Goal: Information Seeking & Learning: Learn about a topic

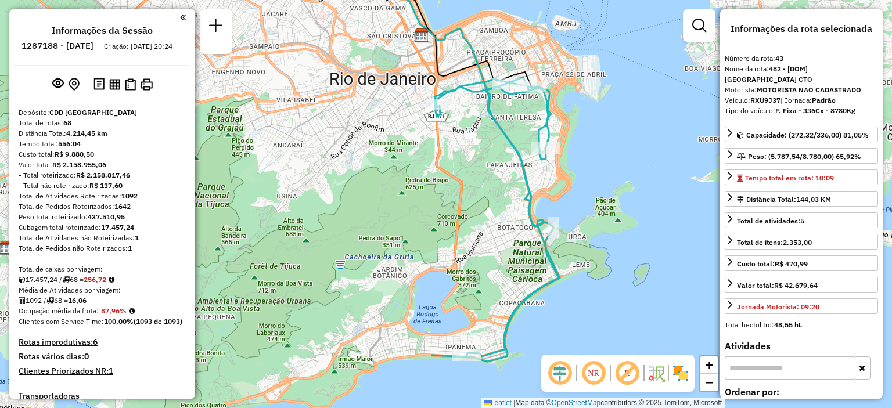
select select "**********"
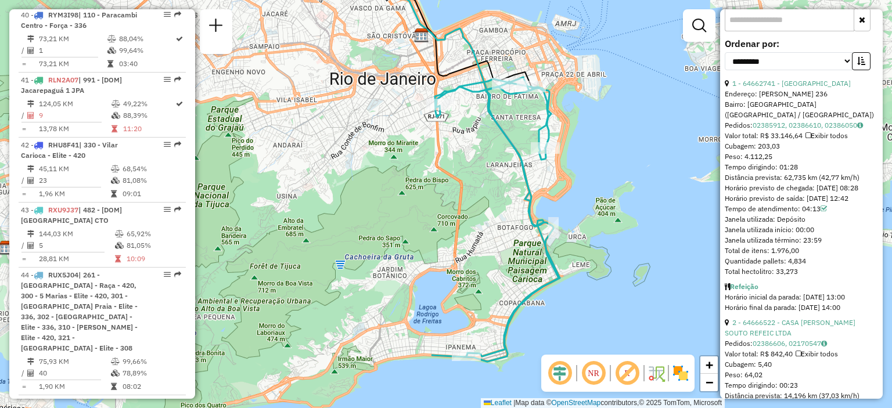
scroll to position [1475, 0]
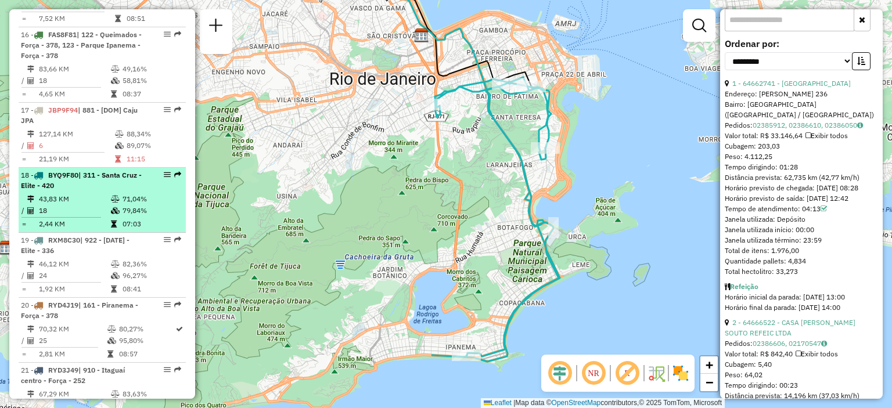
click at [59, 191] on div "18 - BYQ9F80 | 311 - Santa Cruz - Elite - 420" at bounding box center [82, 180] width 123 height 21
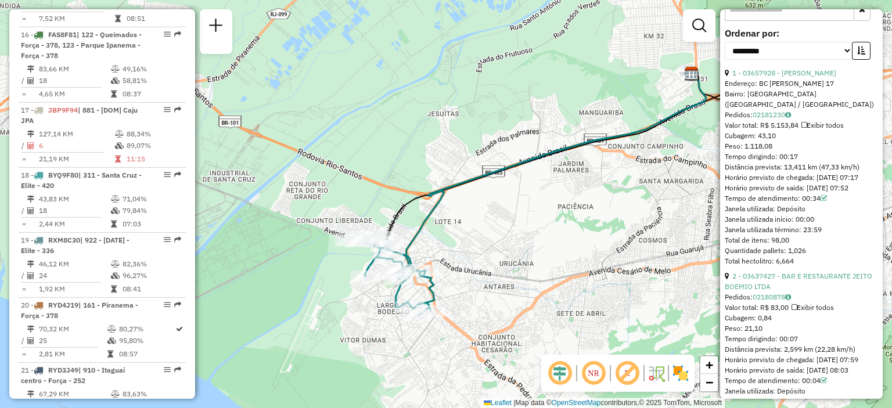
drag, startPoint x: 260, startPoint y: 308, endPoint x: 453, endPoint y: 297, distance: 193.6
click at [446, 297] on div "Janela de atendimento Grade de atendimento Capacidade Transportadoras Veículos …" at bounding box center [446, 204] width 892 height 408
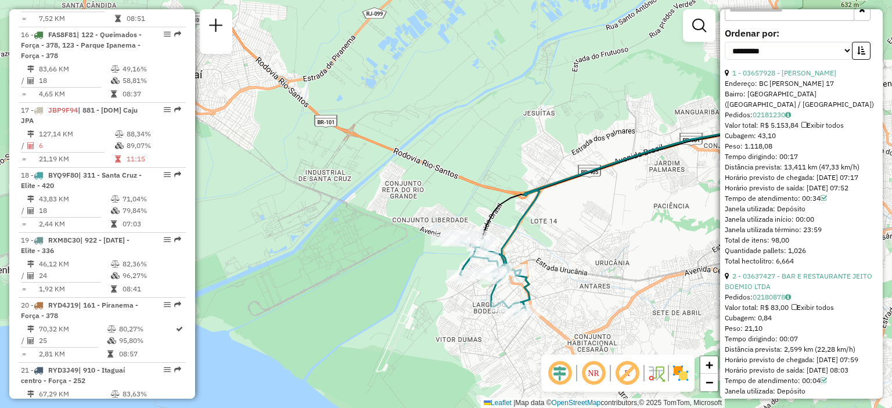
click at [683, 378] on img at bounding box center [680, 373] width 19 height 19
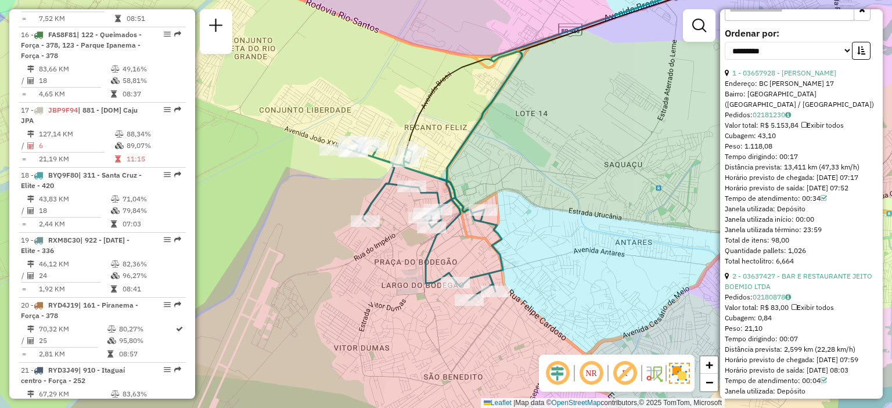
drag, startPoint x: 361, startPoint y: 309, endPoint x: 357, endPoint y: 297, distance: 12.8
click at [357, 297] on div "Janela de atendimento Grade de atendimento Capacidade Transportadoras Veículos …" at bounding box center [446, 204] width 892 height 408
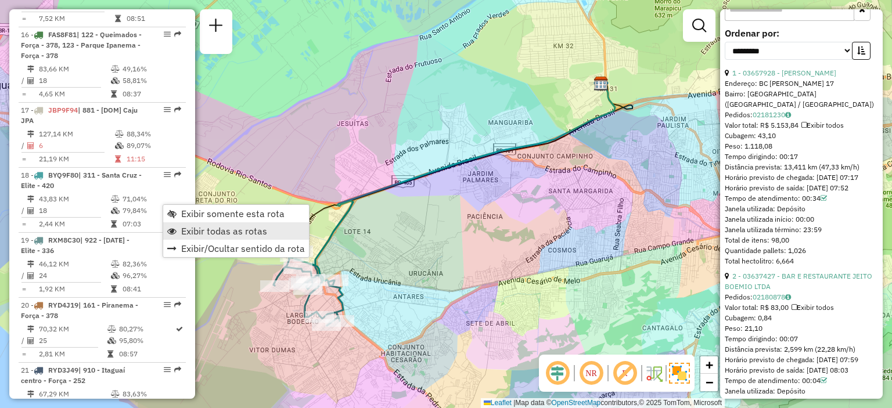
click at [199, 232] on span "Exibir todas as rotas" at bounding box center [224, 230] width 86 height 9
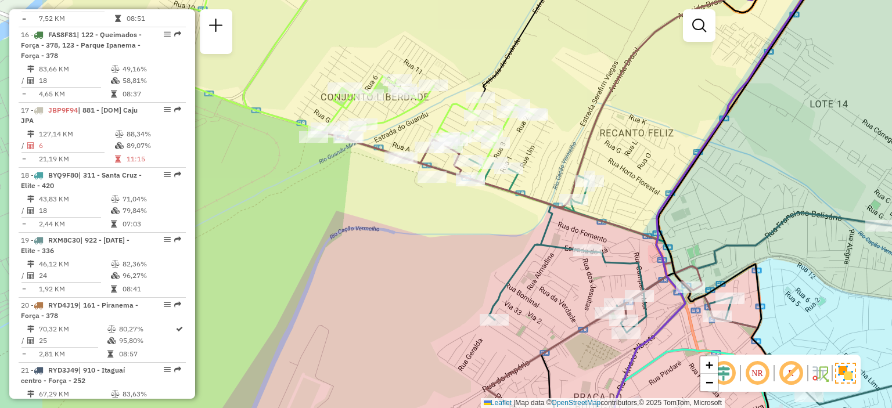
drag, startPoint x: 284, startPoint y: 277, endPoint x: 416, endPoint y: 276, distance: 132.3
click at [416, 276] on div "Janela de atendimento Grade de atendimento Capacidade Transportadoras Veículos …" at bounding box center [446, 204] width 892 height 408
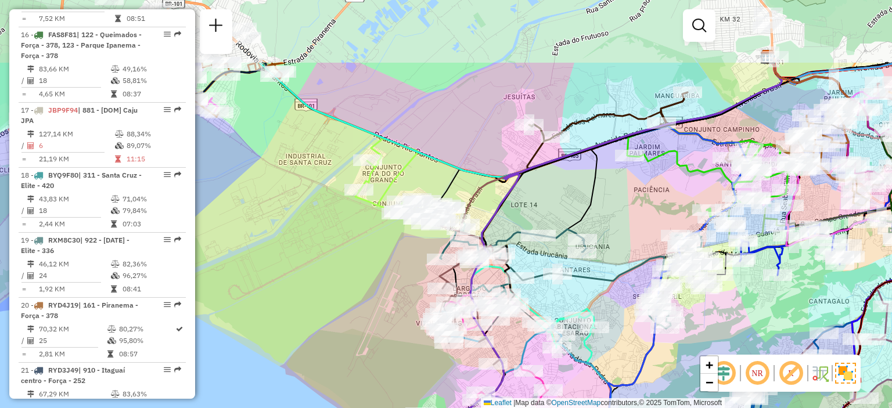
drag, startPoint x: 312, startPoint y: 120, endPoint x: 352, endPoint y: 213, distance: 101.4
click at [352, 213] on div "Janela de atendimento Grade de atendimento Capacidade Transportadoras Veículos …" at bounding box center [446, 204] width 892 height 408
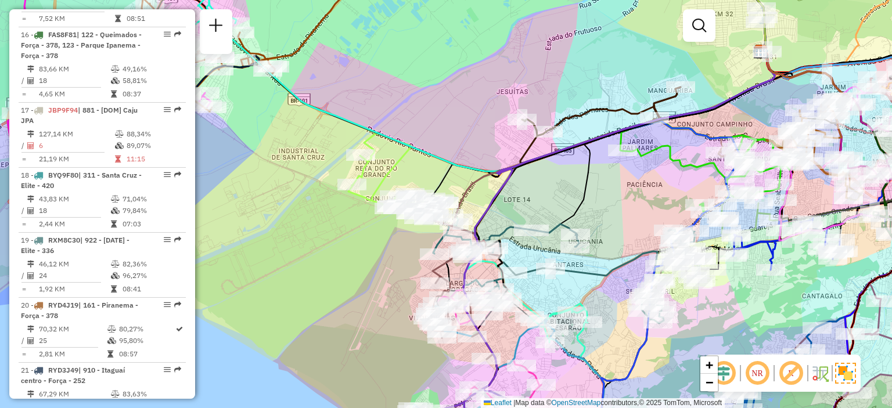
drag, startPoint x: 257, startPoint y: 172, endPoint x: 293, endPoint y: 185, distance: 38.2
click at [293, 185] on div "Janela de atendimento Grade de atendimento Capacidade Transportadoras Veículos …" at bounding box center [446, 204] width 892 height 408
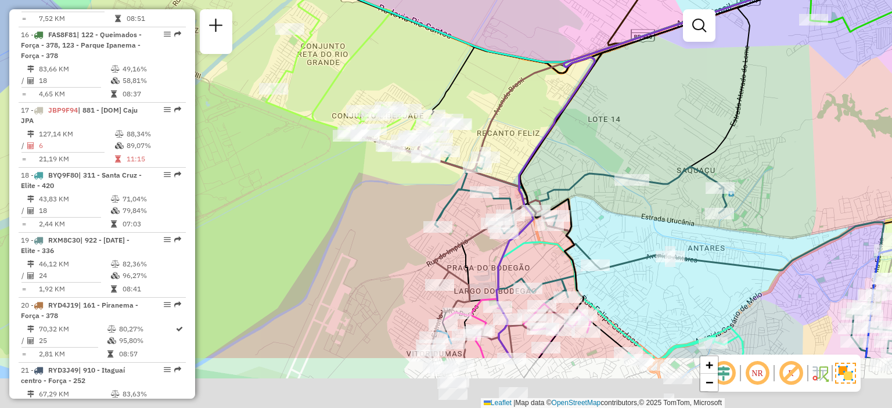
drag, startPoint x: 383, startPoint y: 279, endPoint x: 346, endPoint y: 186, distance: 100.6
click at [346, 186] on div "Janela de atendimento Grade de atendimento Capacidade Transportadoras Veículos …" at bounding box center [446, 204] width 892 height 408
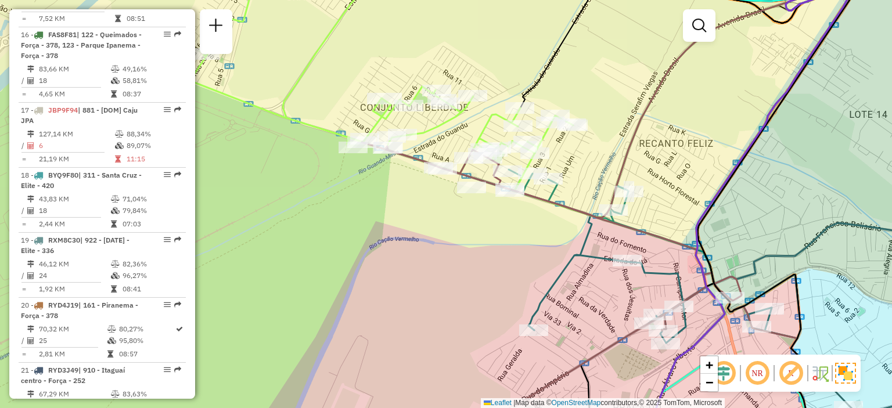
drag, startPoint x: 437, startPoint y: 191, endPoint x: 488, endPoint y: 217, distance: 56.9
click at [488, 217] on div "Janela de atendimento Grade de atendimento Capacidade Transportadoras Veículos …" at bounding box center [446, 204] width 892 height 408
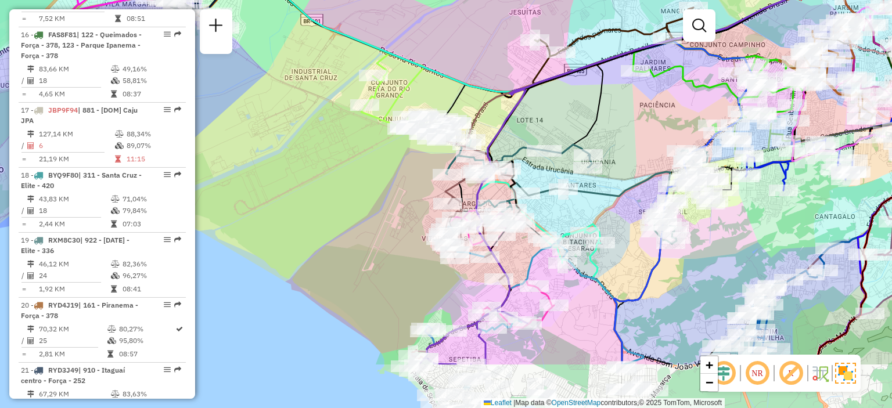
drag, startPoint x: 410, startPoint y: 283, endPoint x: 398, endPoint y: 198, distance: 85.6
click at [398, 197] on div "Janela de atendimento Grade de atendimento Capacidade Transportadoras Veículos …" at bounding box center [446, 204] width 892 height 408
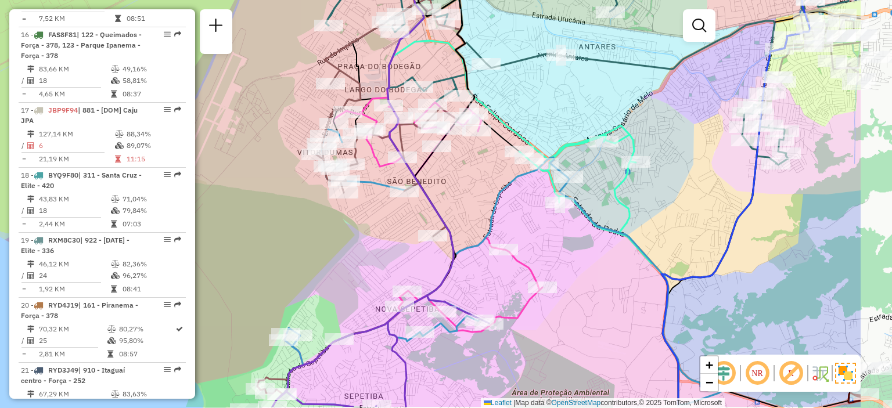
drag, startPoint x: 461, startPoint y: 319, endPoint x: 341, endPoint y: 276, distance: 127.9
click at [340, 277] on div "Janela de atendimento Grade de atendimento Capacidade Transportadoras Veículos …" at bounding box center [446, 204] width 892 height 408
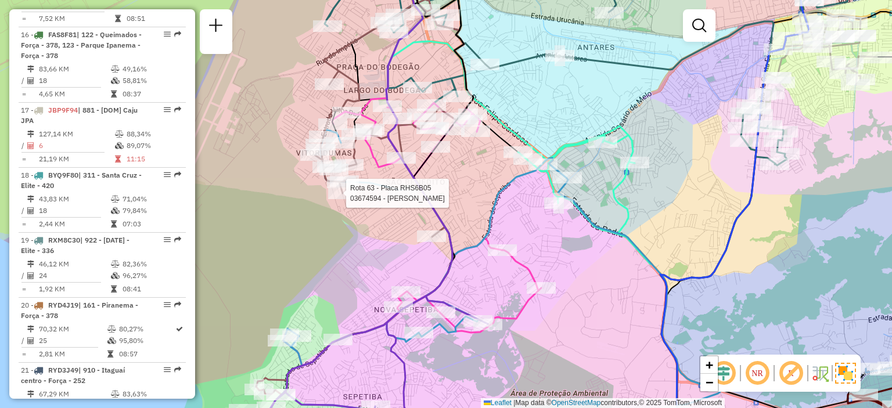
select select "**********"
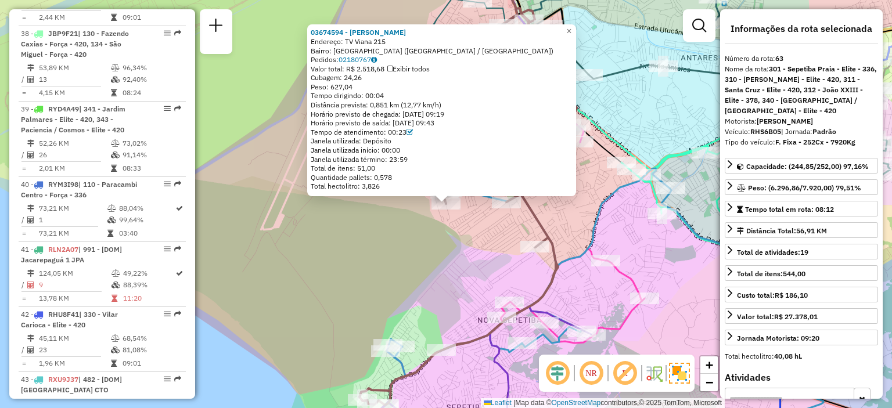
scroll to position [5073, 0]
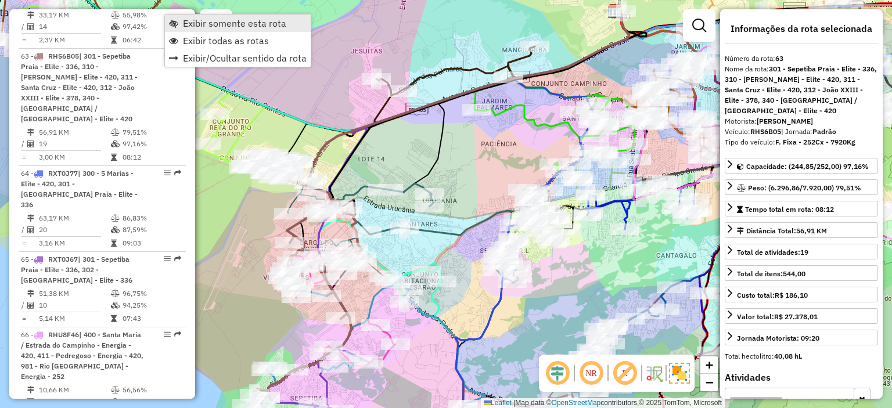
click at [223, 24] on span "Exibir somente esta rota" at bounding box center [234, 23] width 103 height 9
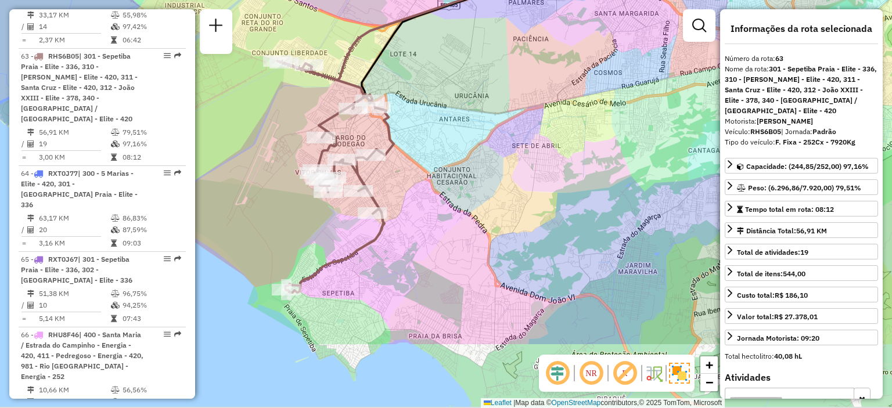
drag, startPoint x: 260, startPoint y: 266, endPoint x: 293, endPoint y: 161, distance: 110.5
click at [293, 161] on div "Janela de atendimento Grade de atendimento Capacidade Transportadoras Veículos …" at bounding box center [446, 204] width 892 height 408
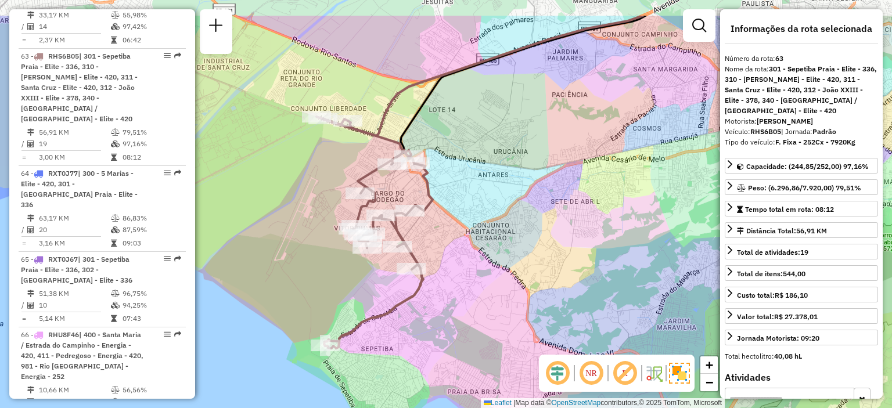
drag, startPoint x: 289, startPoint y: 113, endPoint x: 327, endPoint y: 169, distance: 68.1
click at [327, 169] on div "Janela de atendimento Grade de atendimento Capacidade Transportadoras Veículos …" at bounding box center [446, 204] width 892 height 408
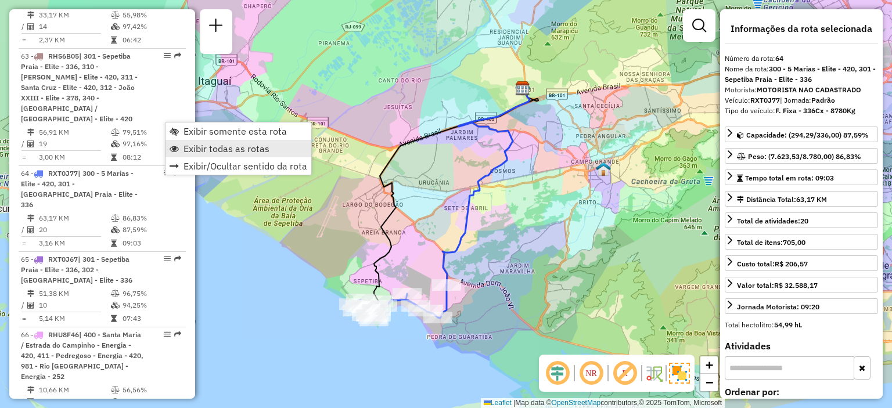
click at [192, 150] on span "Exibir todas as rotas" at bounding box center [226, 148] width 86 height 9
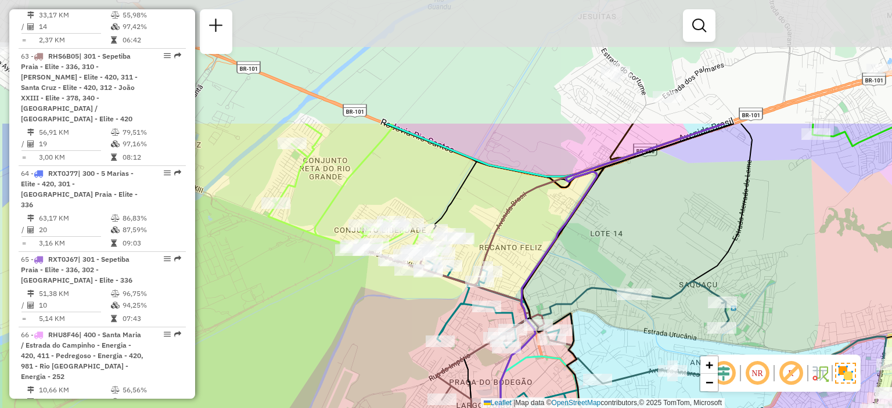
drag, startPoint x: 289, startPoint y: 166, endPoint x: 378, endPoint y: 327, distance: 184.0
click at [378, 327] on div "Janela de atendimento Grade de atendimento Capacidade Transportadoras Veículos …" at bounding box center [446, 204] width 892 height 408
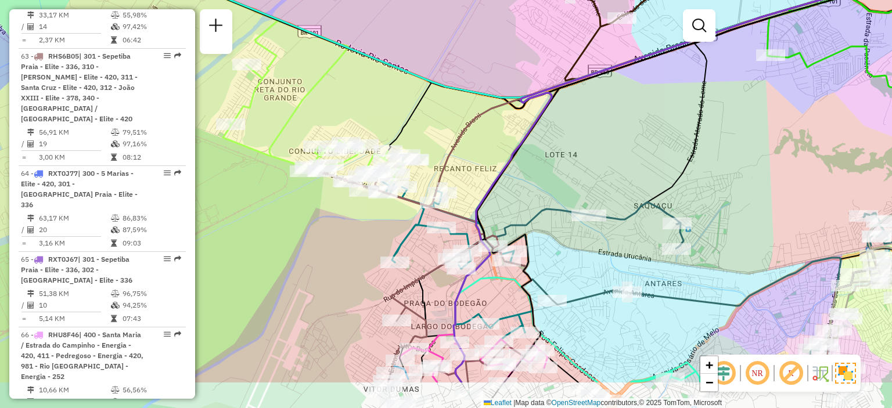
drag, startPoint x: 325, startPoint y: 294, endPoint x: 288, endPoint y: 225, distance: 78.9
click at [288, 225] on div "Janela de atendimento Grade de atendimento Capacidade Transportadoras Veículos …" at bounding box center [446, 204] width 892 height 408
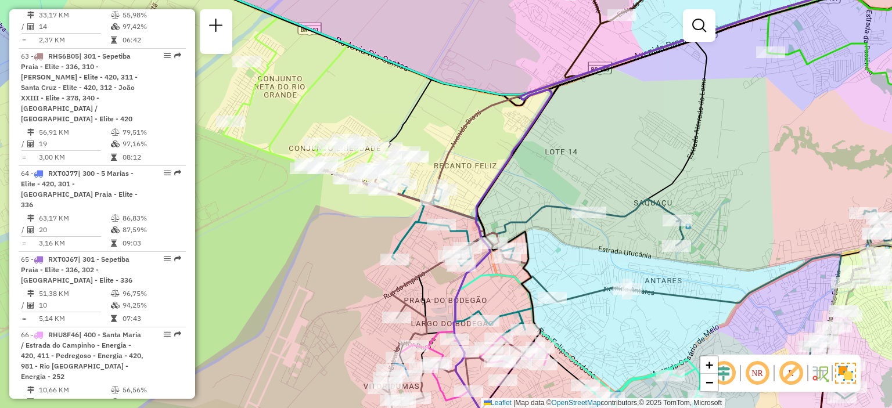
click at [255, 207] on div "Janela de atendimento Grade de atendimento Capacidade Transportadoras Veículos …" at bounding box center [446, 204] width 892 height 408
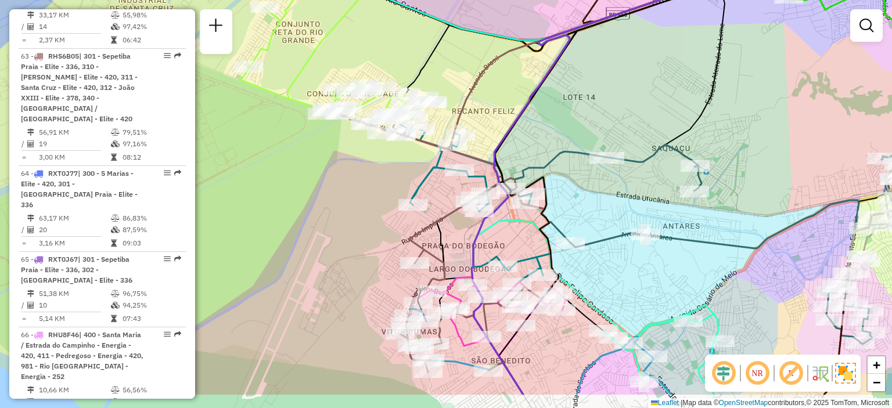
drag, startPoint x: 290, startPoint y: 247, endPoint x: 308, endPoint y: 192, distance: 57.5
click at [308, 192] on div "Janela de atendimento Grade de atendimento Capacidade Transportadoras Veículos …" at bounding box center [446, 204] width 892 height 408
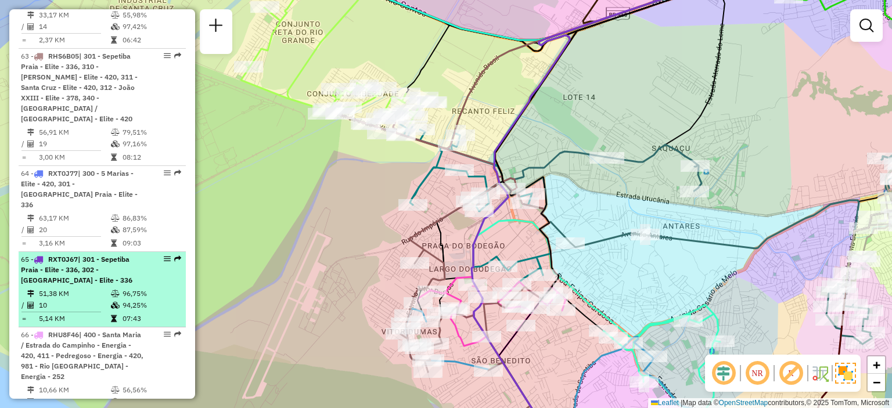
select select "**********"
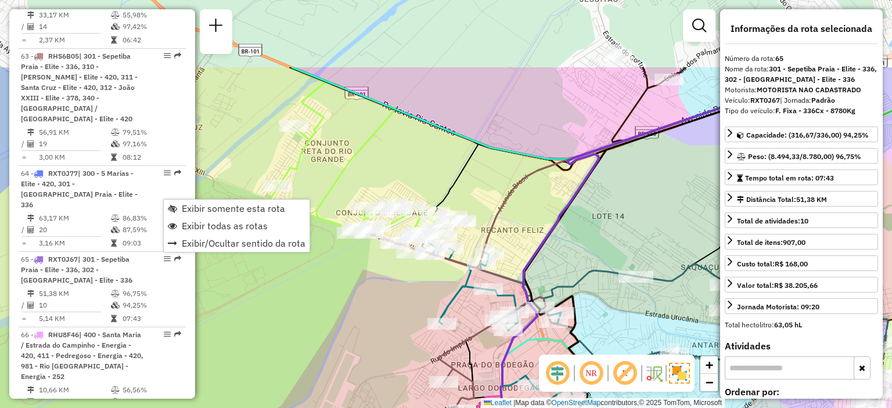
drag, startPoint x: 362, startPoint y: 182, endPoint x: 389, endPoint y: 290, distance: 111.4
click at [389, 290] on div "Janela de atendimento Grade de atendimento Capacidade Transportadoras Veículos …" at bounding box center [446, 204] width 892 height 408
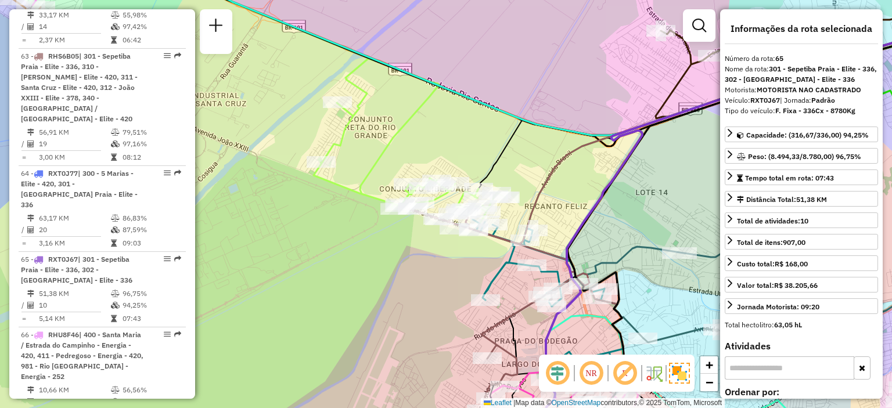
drag, startPoint x: 347, startPoint y: 290, endPoint x: 390, endPoint y: 266, distance: 49.6
click at [390, 266] on div "Janela de atendimento Grade de atendimento Capacidade Transportadoras Veículos …" at bounding box center [446, 204] width 892 height 408
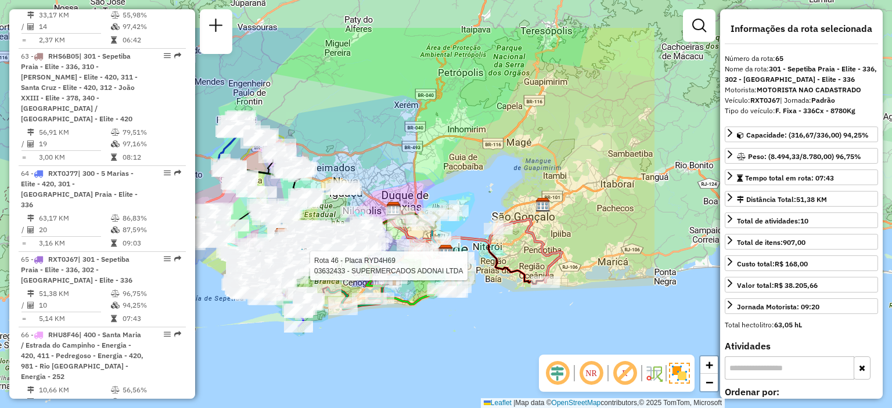
drag, startPoint x: 641, startPoint y: 204, endPoint x: 317, endPoint y: 273, distance: 330.6
click at [317, 272] on div at bounding box center [306, 266] width 29 height 12
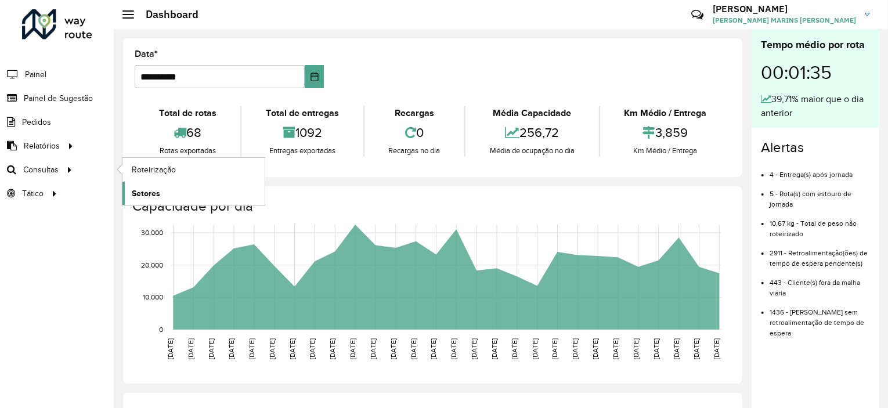
click at [136, 191] on span "Setores" at bounding box center [146, 193] width 28 height 12
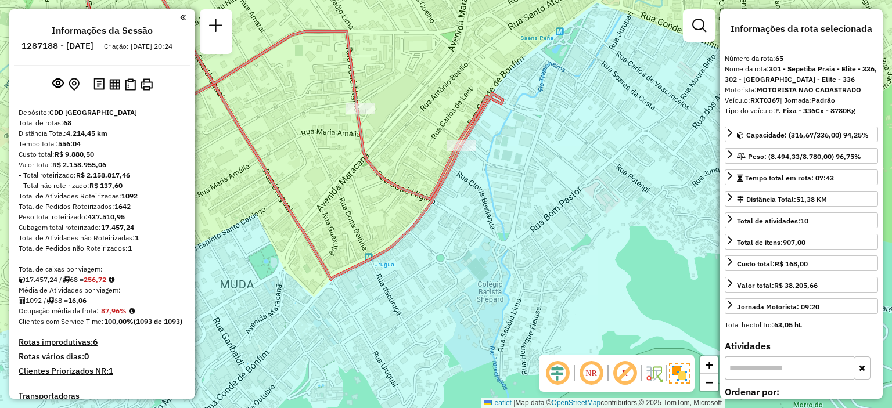
select select "**********"
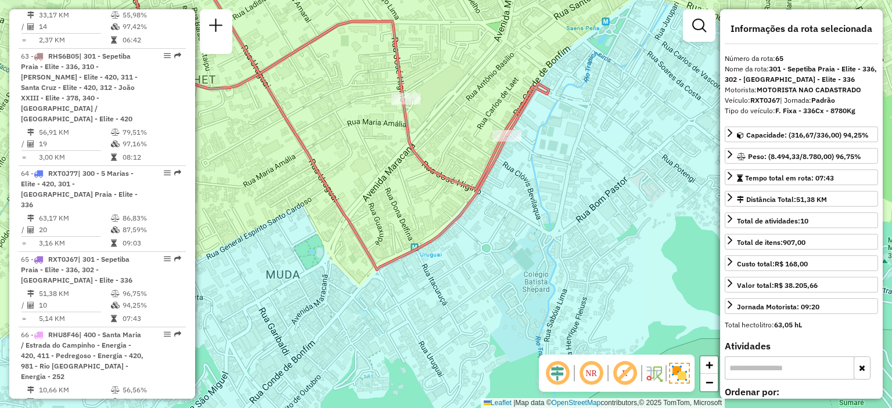
drag, startPoint x: 384, startPoint y: 168, endPoint x: 554, endPoint y: 135, distance: 173.3
click at [550, 135] on div "Rota 8 - Placa GIP7C13 03642111 - 58.863.600 GENILSON FELICIANO DA SILVA Rota 8…" at bounding box center [446, 204] width 892 height 408
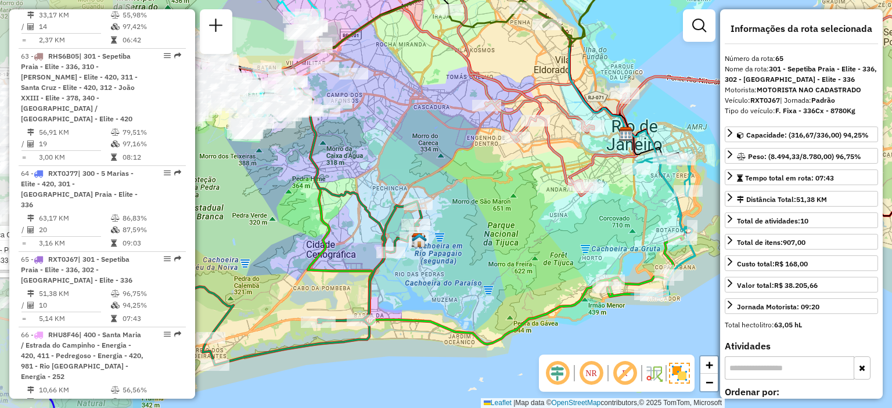
drag, startPoint x: 339, startPoint y: 219, endPoint x: 522, endPoint y: 222, distance: 183.4
click at [522, 222] on div "Rota 8 - Placa GIP7C13 03642111 - 58.863.600 GENILSON FELICIANO DA SILVA Rota 8…" at bounding box center [446, 204] width 892 height 408
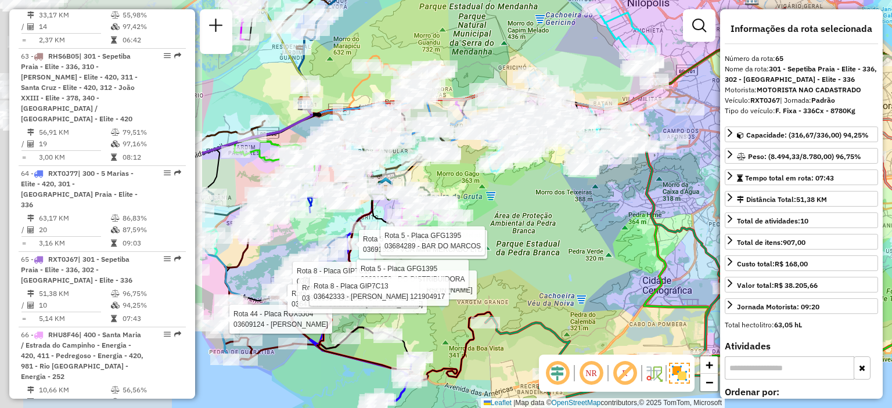
drag, startPoint x: 270, startPoint y: 205, endPoint x: 553, endPoint y: 239, distance: 284.0
click at [565, 241] on div "Rota 8 - Placa GIP7C13 03642111 - 58.863.600 GENILSON FELICIANO DA SILVA Rota 8…" at bounding box center [446, 204] width 892 height 408
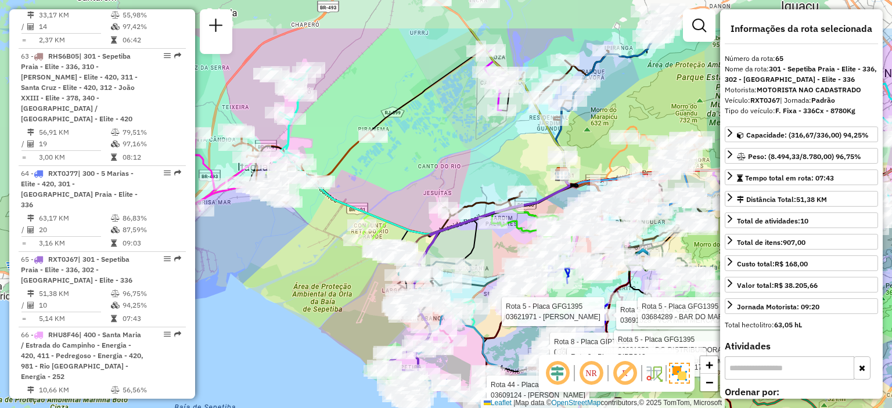
drag, startPoint x: 271, startPoint y: 221, endPoint x: 244, endPoint y: 270, distance: 55.9
click at [237, 275] on div "Rota 8 - Placa GIP7C13 03642111 - 58.863.600 GENILSON FELICIANO DA SILVA Rota 8…" at bounding box center [446, 204] width 892 height 408
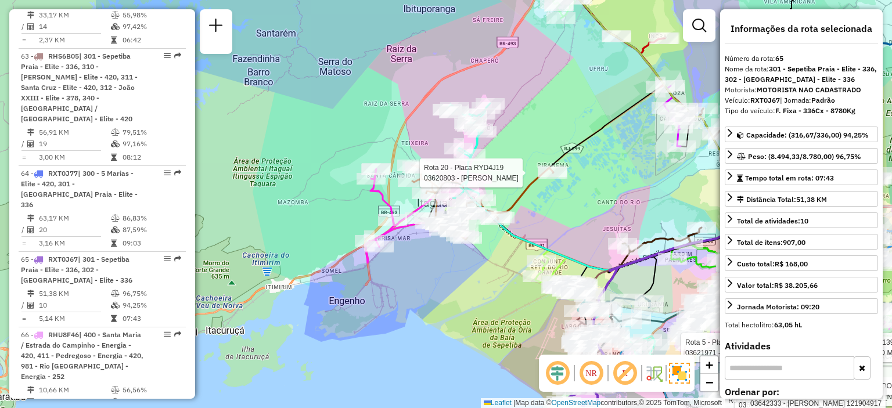
drag, startPoint x: 362, startPoint y: 145, endPoint x: 536, endPoint y: 187, distance: 179.2
click at [547, 179] on div at bounding box center [552, 173] width 29 height 12
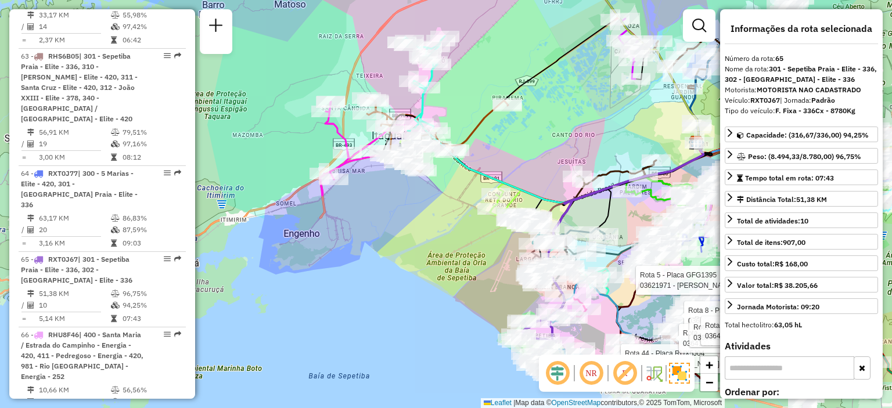
drag, startPoint x: 571, startPoint y: 239, endPoint x: 525, endPoint y: 189, distance: 67.8
click at [522, 171] on div "Rota 8 - Placa GIP7C13 03642111 - 58.863.600 GENILSON FELICIANO DA SILVA Rota 8…" at bounding box center [446, 204] width 892 height 408
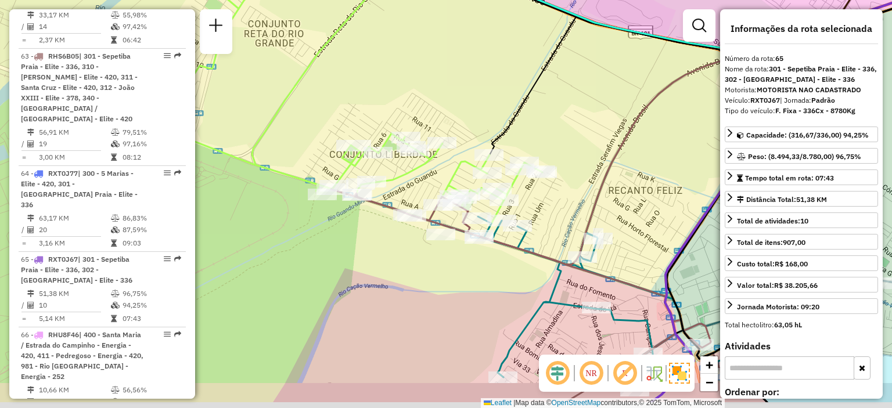
drag, startPoint x: 483, startPoint y: 135, endPoint x: 472, endPoint y: 90, distance: 46.6
click at [472, 90] on div "Rota 8 - Placa GIP7C13 03642111 - 58.863.600 GENILSON FELICIANO DA SILVA Rota 8…" at bounding box center [446, 204] width 892 height 408
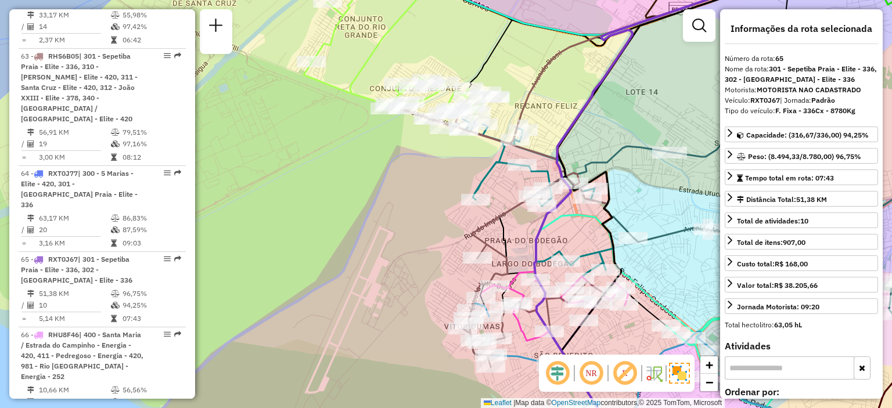
drag, startPoint x: 450, startPoint y: 209, endPoint x: 438, endPoint y: 184, distance: 27.5
click at [438, 184] on div "Rota 8 - Placa GIP7C13 03642111 - 58.863.600 GENILSON FELICIANO DA SILVA Rota 8…" at bounding box center [446, 204] width 892 height 408
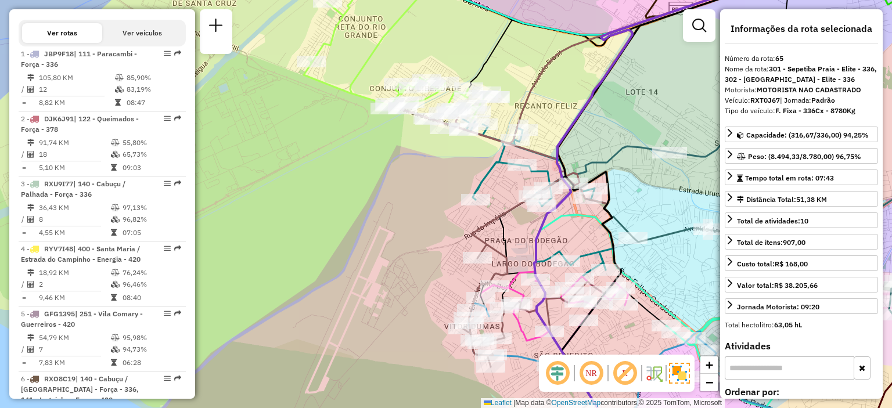
scroll to position [1734, 0]
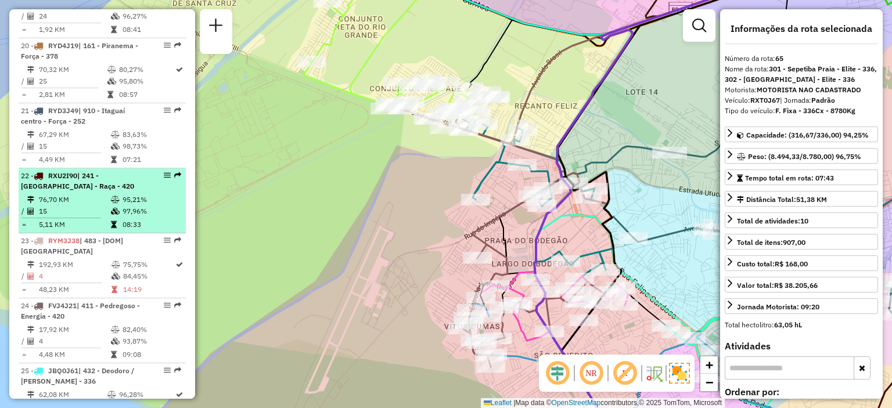
click at [62, 220] on li "22 - RXU2I90 | 241 - [GEOGRAPHIC_DATA] - Raça - 420 76,70 KM 95,21% / 15 97,96%…" at bounding box center [102, 200] width 167 height 65
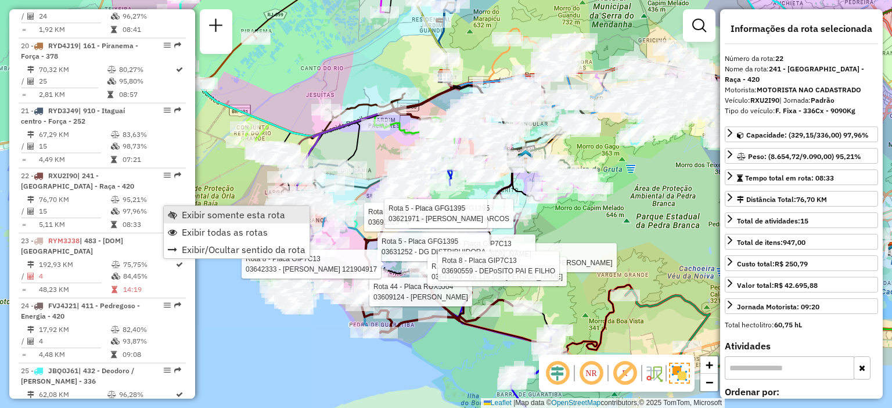
click at [205, 217] on span "Exibir somente esta rota" at bounding box center [233, 214] width 103 height 9
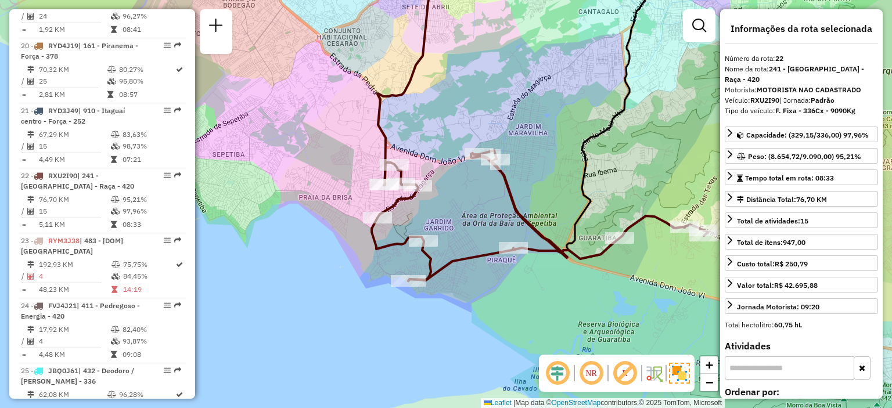
drag, startPoint x: 432, startPoint y: 334, endPoint x: 513, endPoint y: 317, distance: 82.9
click at [513, 317] on div "Janela de atendimento Grade de atendimento Capacidade Transportadoras Veículos …" at bounding box center [446, 204] width 892 height 408
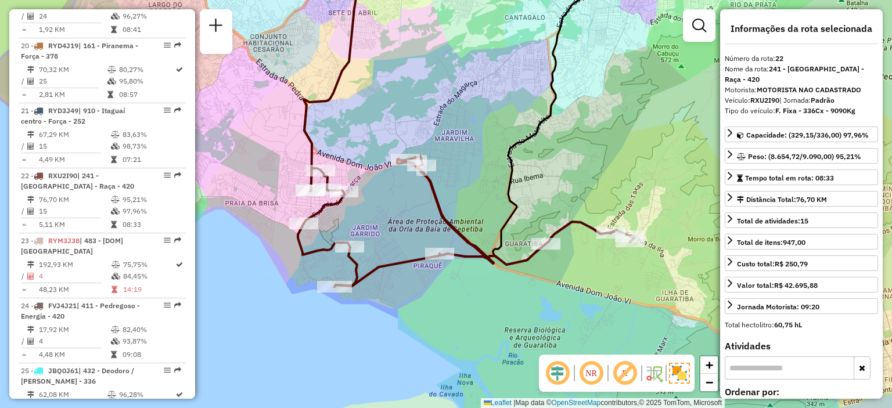
drag, startPoint x: 460, startPoint y: 222, endPoint x: 404, endPoint y: 228, distance: 56.0
click at [404, 228] on div "Janela de atendimento Grade de atendimento Capacidade Transportadoras Veículos …" at bounding box center [446, 204] width 892 height 408
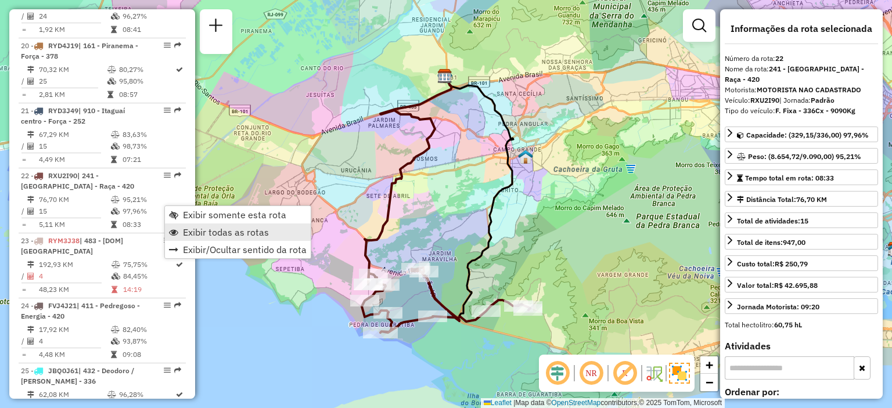
click at [229, 228] on span "Exibir todas as rotas" at bounding box center [226, 232] width 86 height 9
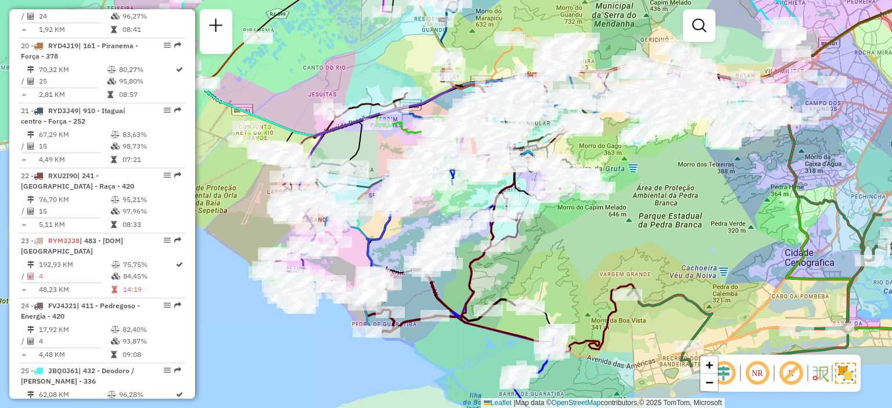
drag, startPoint x: 402, startPoint y: 297, endPoint x: 432, endPoint y: 282, distance: 33.5
click at [432, 282] on div "Janela de atendimento Grade de atendimento Capacidade Transportadoras Veículos …" at bounding box center [446, 204] width 892 height 408
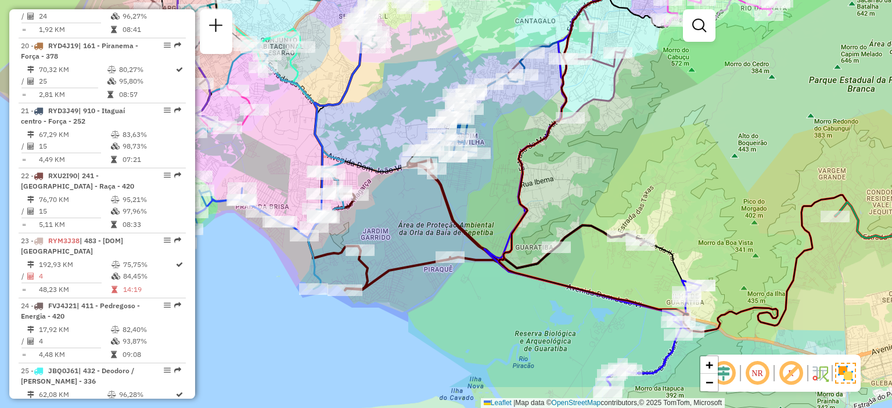
drag, startPoint x: 456, startPoint y: 298, endPoint x: 413, endPoint y: 236, distance: 75.5
click at [413, 236] on div "Janela de atendimento Grade de atendimento Capacidade Transportadoras Veículos …" at bounding box center [446, 204] width 892 height 408
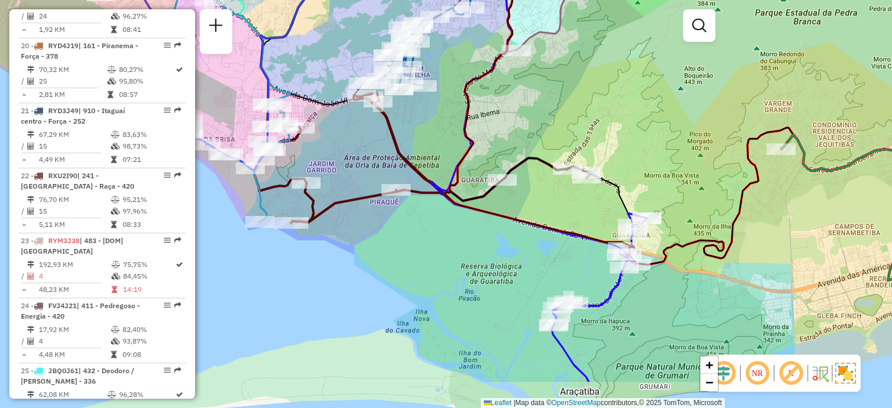
drag, startPoint x: 583, startPoint y: 323, endPoint x: 529, endPoint y: 256, distance: 86.3
click at [529, 256] on div "Janela de atendimento Grade de atendimento Capacidade Transportadoras Veículos …" at bounding box center [446, 204] width 892 height 408
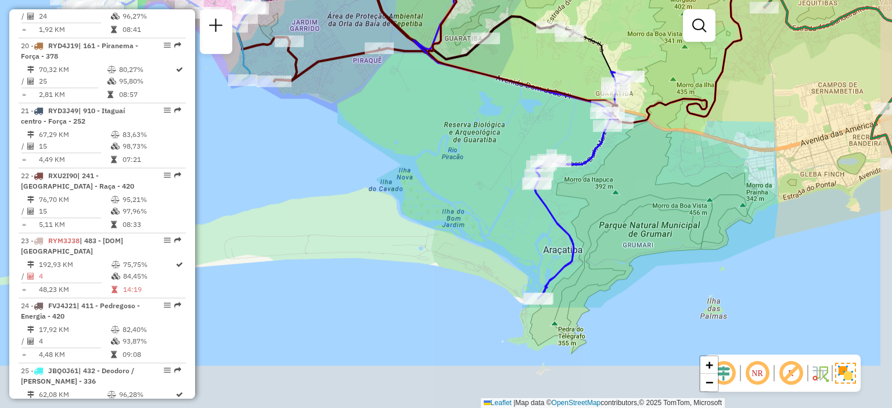
drag, startPoint x: 580, startPoint y: 349, endPoint x: 562, endPoint y: 156, distance: 194.2
click at [562, 156] on div "Janela de atendimento Grade de atendimento Capacidade Transportadoras Veículos …" at bounding box center [446, 204] width 892 height 408
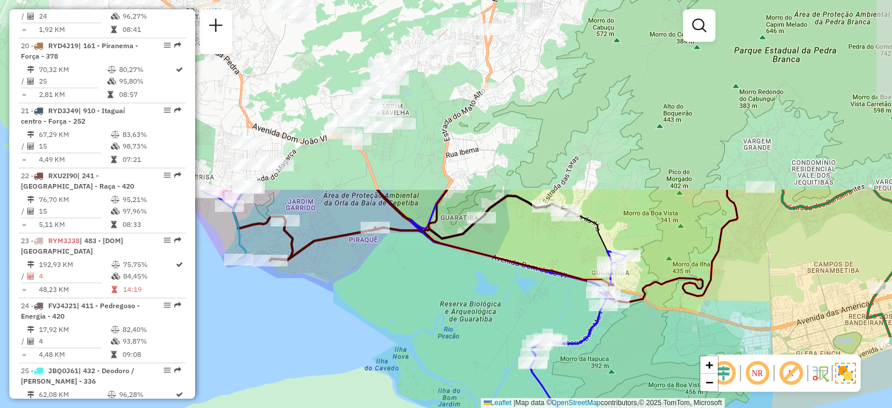
drag, startPoint x: 611, startPoint y: 168, endPoint x: 608, endPoint y: 399, distance: 230.4
click at [608, 399] on div "Janela de atendimento Grade de atendimento Capacidade Transportadoras Veículos …" at bounding box center [446, 204] width 892 height 408
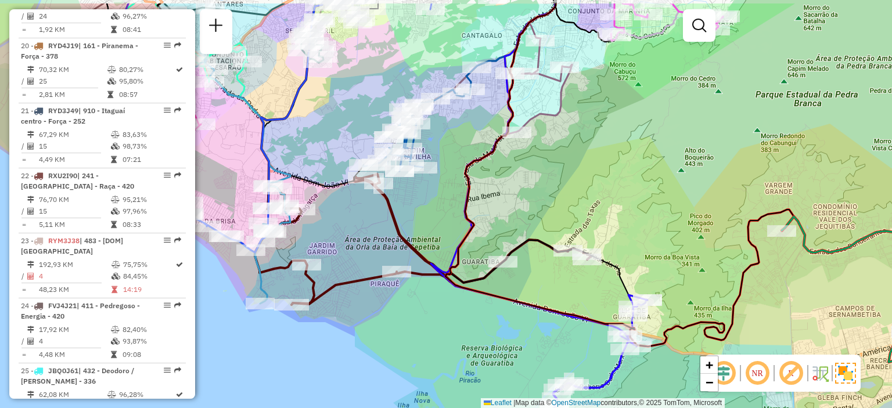
drag, startPoint x: 568, startPoint y: 276, endPoint x: 578, endPoint y: 331, distance: 56.6
click at [593, 330] on icon at bounding box center [619, 174] width 348 height 343
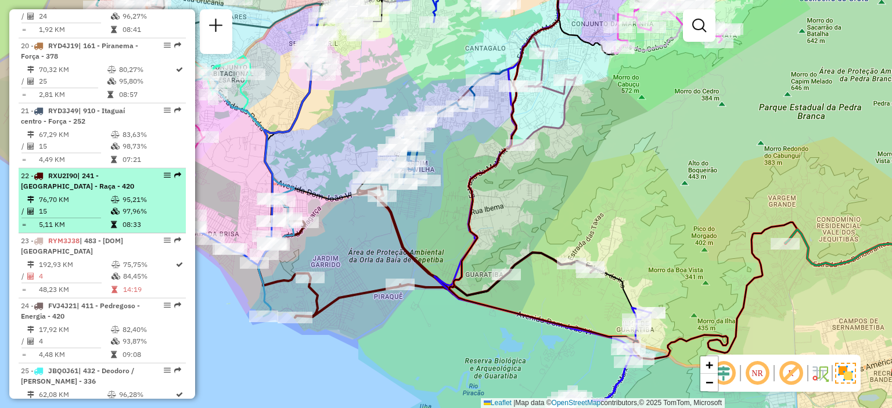
select select "**********"
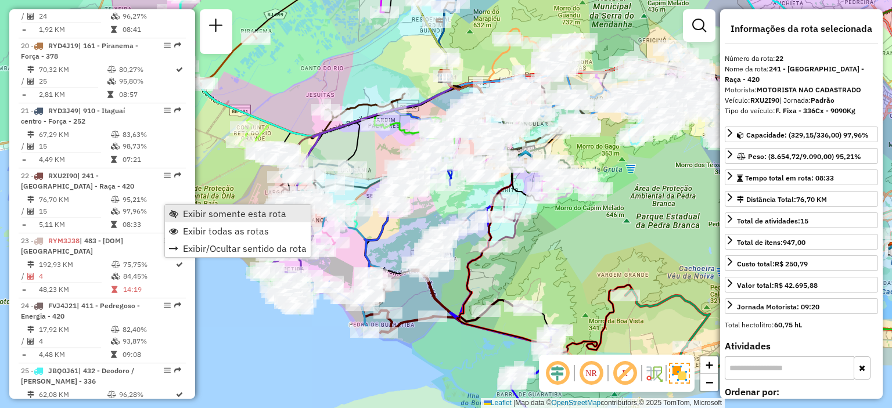
click at [205, 215] on span "Exibir somente esta rota" at bounding box center [234, 213] width 103 height 9
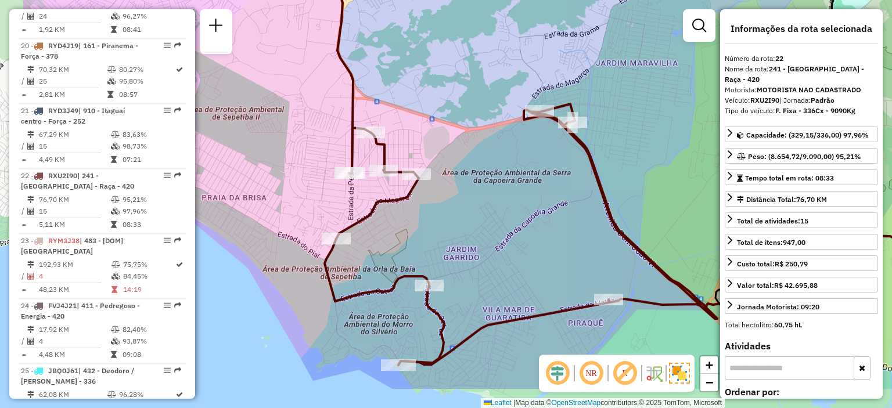
drag, startPoint x: 411, startPoint y: 304, endPoint x: 540, endPoint y: 232, distance: 147.8
click at [540, 232] on div "Janela de atendimento Grade de atendimento Capacidade Transportadoras Veículos …" at bounding box center [446, 204] width 892 height 408
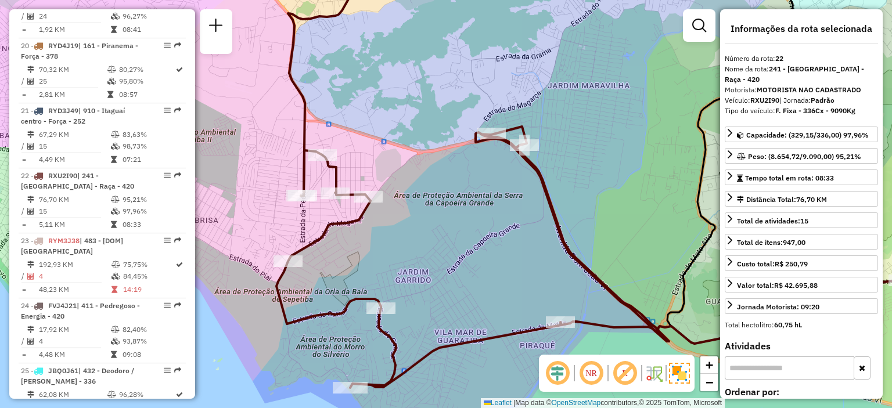
drag, startPoint x: 535, startPoint y: 212, endPoint x: 470, endPoint y: 246, distance: 73.2
click at [470, 246] on div "Janela de atendimento Grade de atendimento Capacidade Transportadoras Veículos …" at bounding box center [446, 204] width 892 height 408
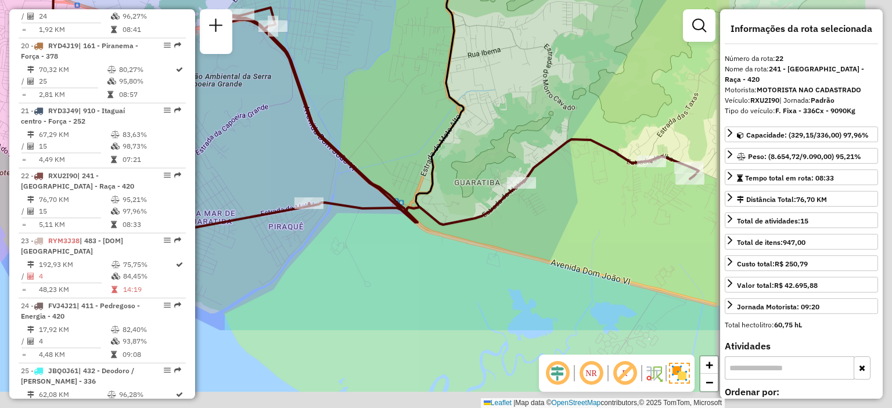
drag, startPoint x: 551, startPoint y: 305, endPoint x: 274, endPoint y: 181, distance: 303.7
click at [275, 181] on div "Janela de atendimento Grade de atendimento Capacidade Transportadoras Veículos …" at bounding box center [446, 204] width 892 height 408
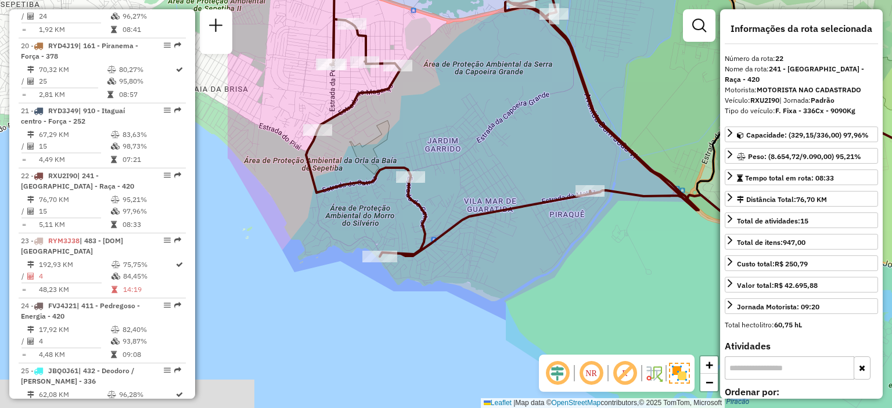
drag, startPoint x: 332, startPoint y: 272, endPoint x: 654, endPoint y: 276, distance: 321.6
click at [659, 276] on div "Janela de atendimento Grade de atendimento Capacidade Transportadoras Veículos …" at bounding box center [446, 204] width 892 height 408
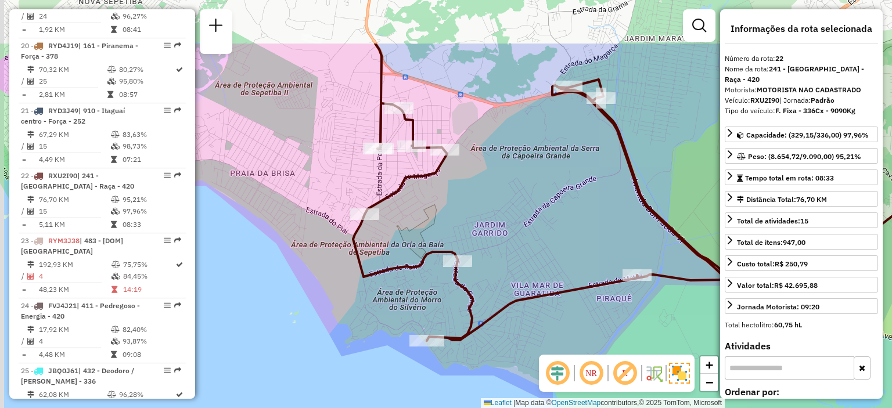
drag, startPoint x: 491, startPoint y: 143, endPoint x: 527, endPoint y: 228, distance: 91.5
click at [527, 228] on div "Janela de atendimento Grade de atendimento Capacidade Transportadoras Veículos …" at bounding box center [446, 204] width 892 height 408
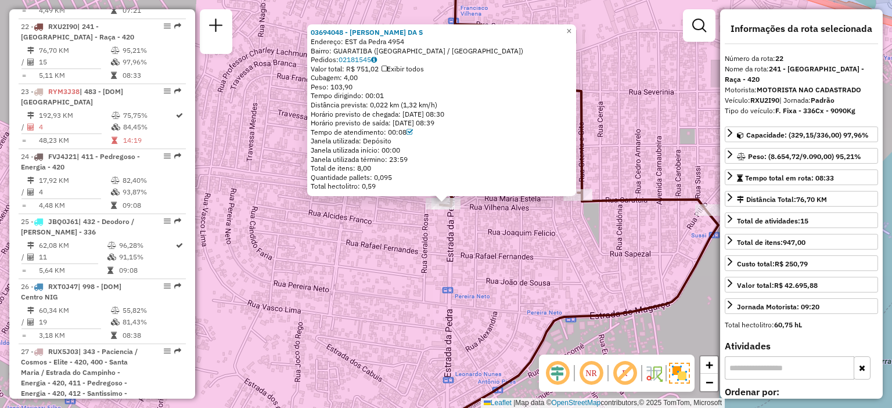
scroll to position [1922, 0]
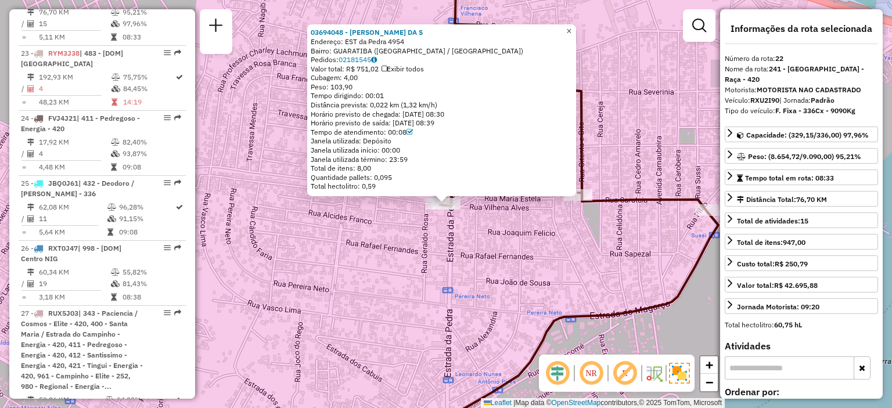
click at [571, 27] on span "×" at bounding box center [568, 31] width 5 height 10
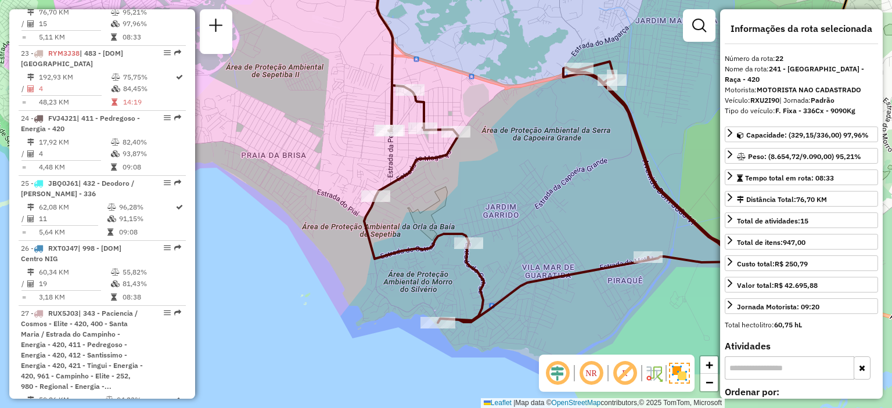
drag, startPoint x: 564, startPoint y: 234, endPoint x: 460, endPoint y: 146, distance: 136.7
click at [460, 146] on div "Janela de atendimento Grade de atendimento Capacidade Transportadoras Veículos …" at bounding box center [446, 204] width 892 height 408
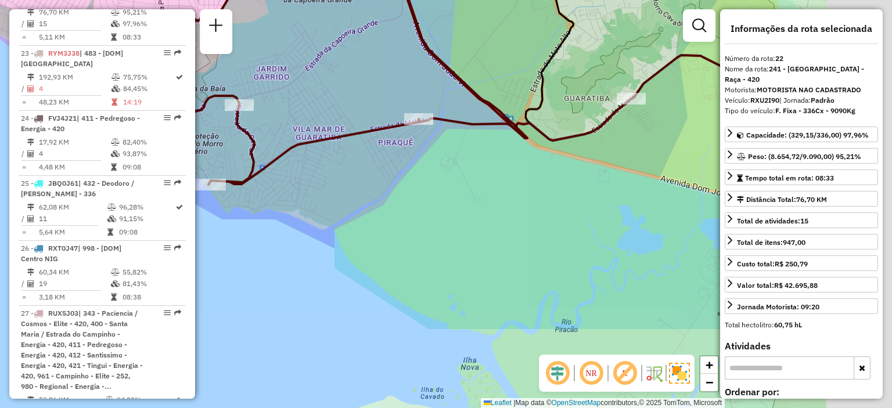
drag, startPoint x: 620, startPoint y: 294, endPoint x: 414, endPoint y: 173, distance: 238.3
click at [414, 173] on div "Janela de atendimento Grade de atendimento Capacidade Transportadoras Veículos …" at bounding box center [446, 204] width 892 height 408
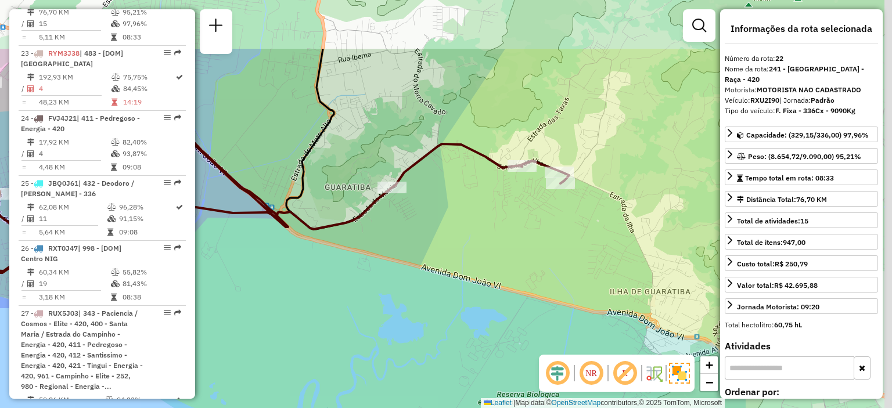
drag, startPoint x: 608, startPoint y: 219, endPoint x: 373, endPoint y: 294, distance: 246.9
click at [366, 310] on div "Janela de atendimento Grade de atendimento Capacidade Transportadoras Veículos …" at bounding box center [446, 204] width 892 height 408
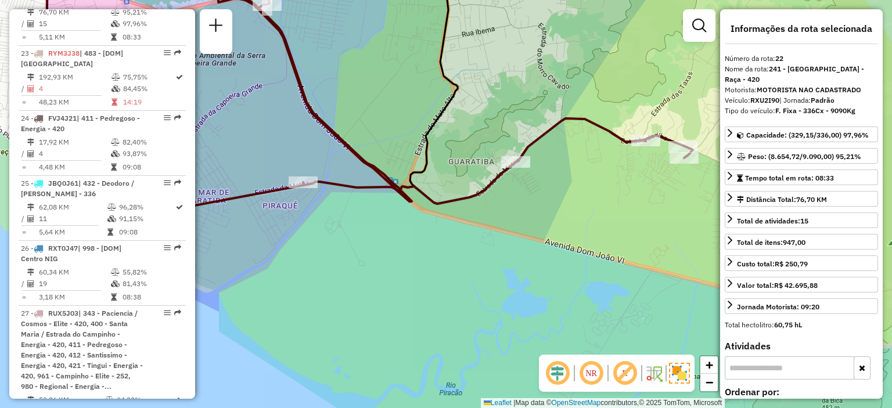
drag, startPoint x: 561, startPoint y: 227, endPoint x: 706, endPoint y: 216, distance: 144.9
click at [706, 216] on div "Janela de atendimento Grade de atendimento Capacidade Transportadoras Veículos …" at bounding box center [446, 204] width 892 height 408
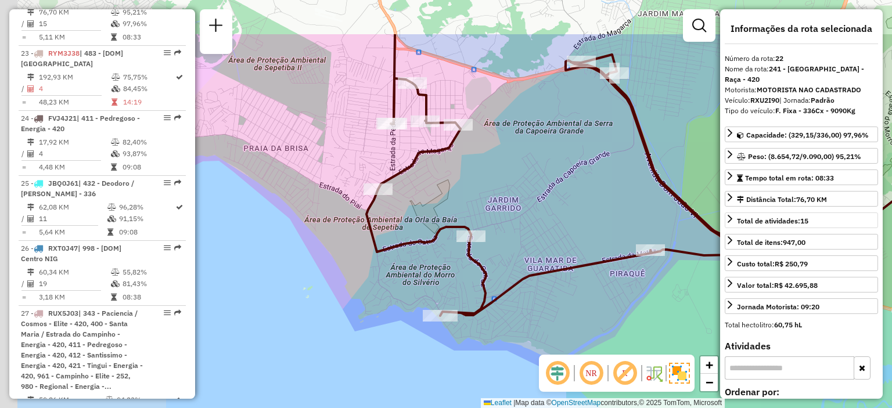
drag, startPoint x: 390, startPoint y: 125, endPoint x: 808, endPoint y: 211, distance: 426.8
click at [808, 211] on hb-router-mapa "Informações da Sessão 1287188 - [DATE] Criação: [DATE] 20:24 Depósito: CDD [GEO…" at bounding box center [446, 204] width 892 height 408
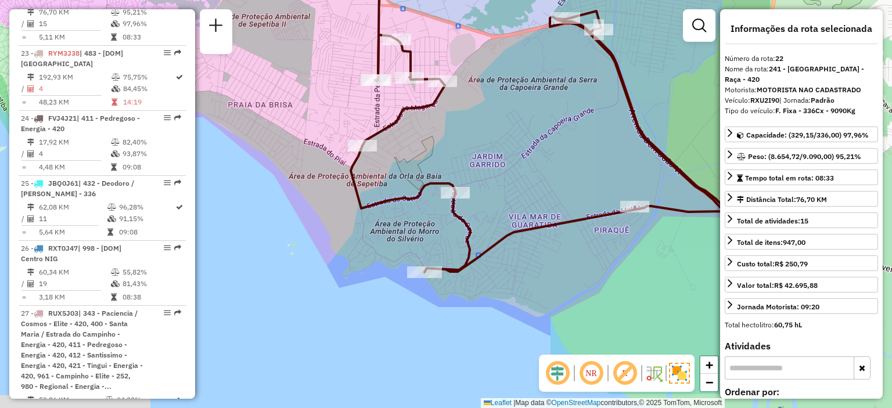
drag, startPoint x: 607, startPoint y: 194, endPoint x: 385, endPoint y: 135, distance: 229.3
click at [385, 135] on div "Janela de atendimento Grade de atendimento Capacidade Transportadoras Veículos …" at bounding box center [446, 204] width 892 height 408
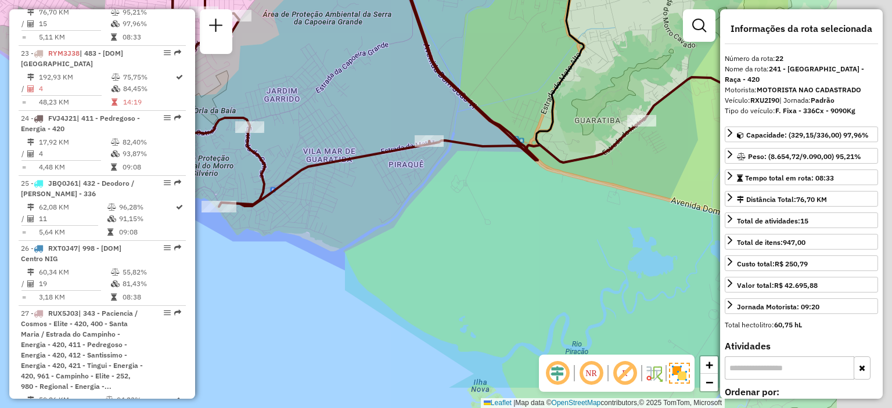
drag, startPoint x: 564, startPoint y: 145, endPoint x: 308, endPoint y: 71, distance: 266.4
click at [302, 68] on div "Janela de atendimento Grade de atendimento Capacidade Transportadoras Veículos …" at bounding box center [446, 204] width 892 height 408
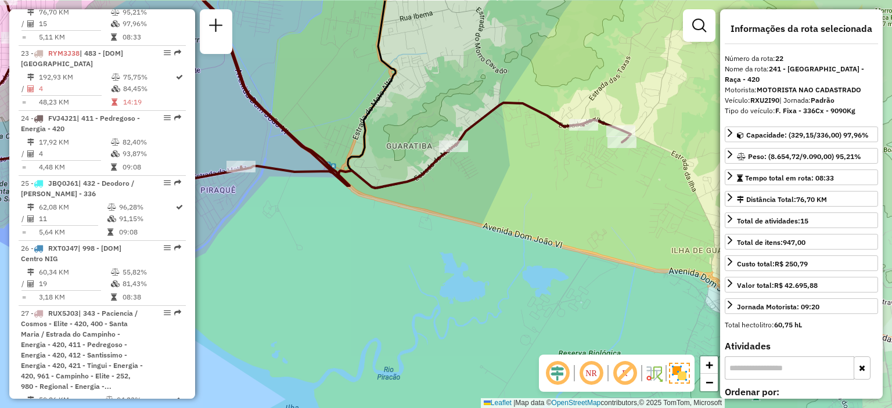
drag, startPoint x: 495, startPoint y: 214, endPoint x: 545, endPoint y: 264, distance: 70.6
click at [412, 270] on div "Janela de atendimento Grade de atendimento Capacidade Transportadoras Veículos …" at bounding box center [446, 204] width 892 height 408
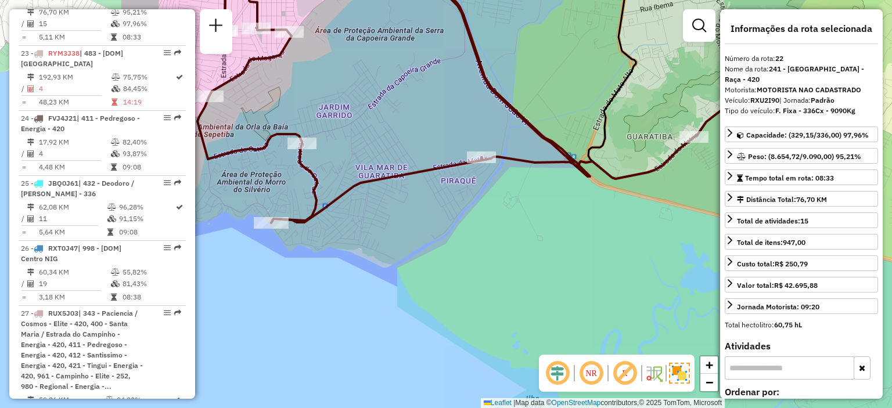
drag, startPoint x: 454, startPoint y: 176, endPoint x: 604, endPoint y: 153, distance: 152.1
click at [604, 153] on icon at bounding box center [729, 52] width 283 height 254
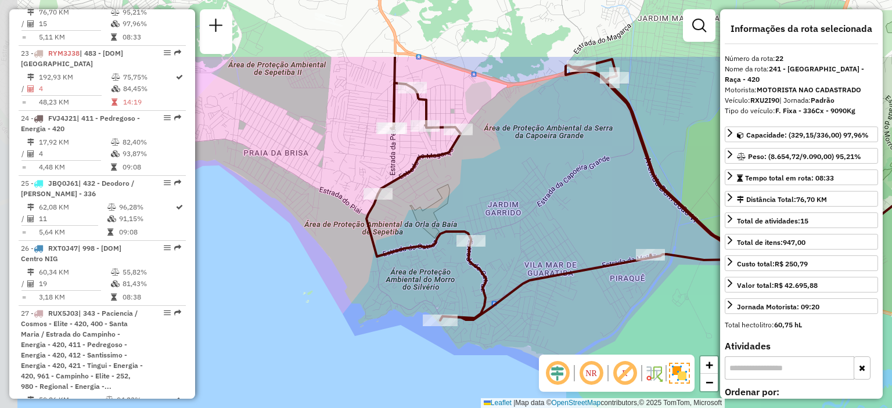
drag, startPoint x: 316, startPoint y: 89, endPoint x: 524, endPoint y: 178, distance: 226.2
click at [524, 178] on div "Janela de atendimento Grade de atendimento Capacidade Transportadoras Veículos …" at bounding box center [446, 204] width 892 height 408
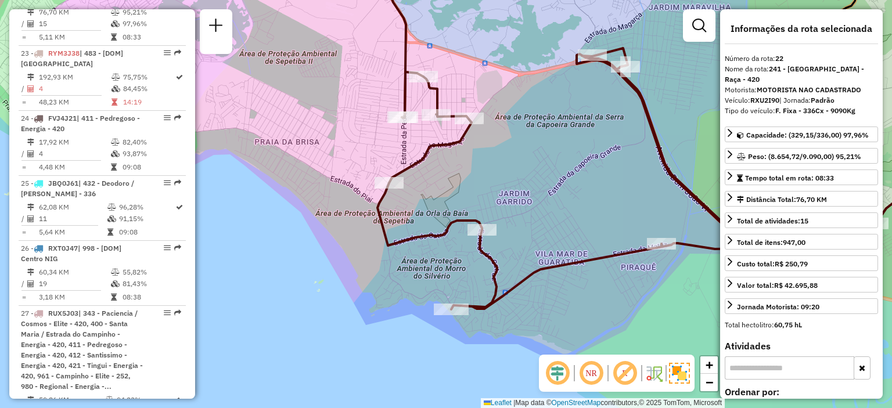
drag, startPoint x: 371, startPoint y: 103, endPoint x: 287, endPoint y: 82, distance: 86.7
click at [287, 82] on div "Janela de atendimento Grade de atendimento Capacidade Transportadoras Veículos …" at bounding box center [446, 204] width 892 height 408
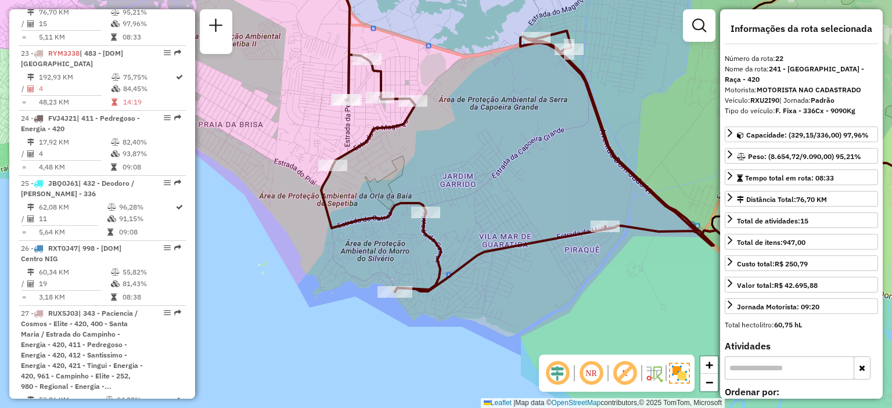
drag, startPoint x: 308, startPoint y: 89, endPoint x: 301, endPoint y: 116, distance: 28.2
click at [299, 116] on div "Janela de atendimento Grade de atendimento Capacidade Transportadoras Veículos …" at bounding box center [446, 204] width 892 height 408
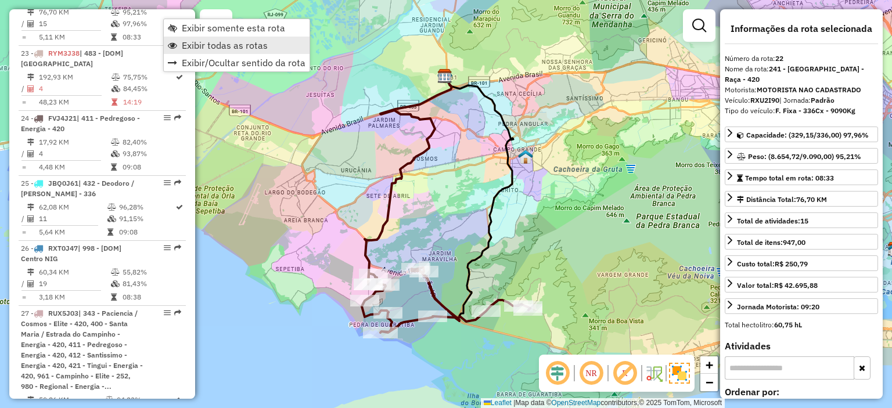
click at [203, 45] on span "Exibir todas as rotas" at bounding box center [225, 45] width 86 height 9
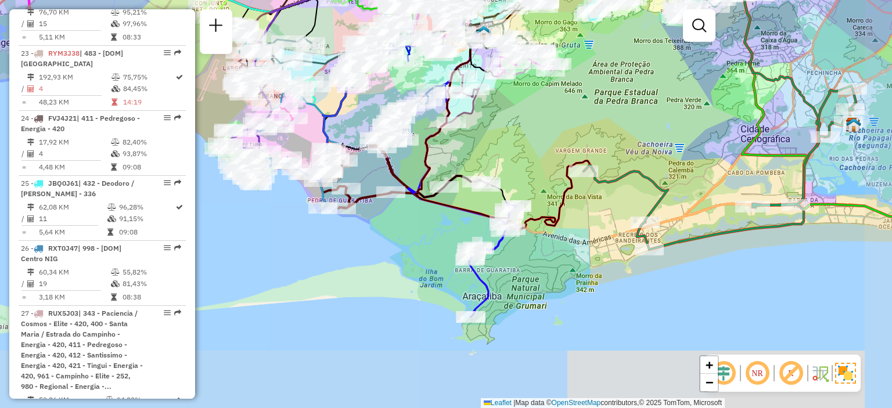
drag, startPoint x: 468, startPoint y: 244, endPoint x: 428, endPoint y: 147, distance: 104.7
click at [428, 147] on icon at bounding box center [497, 90] width 186 height 277
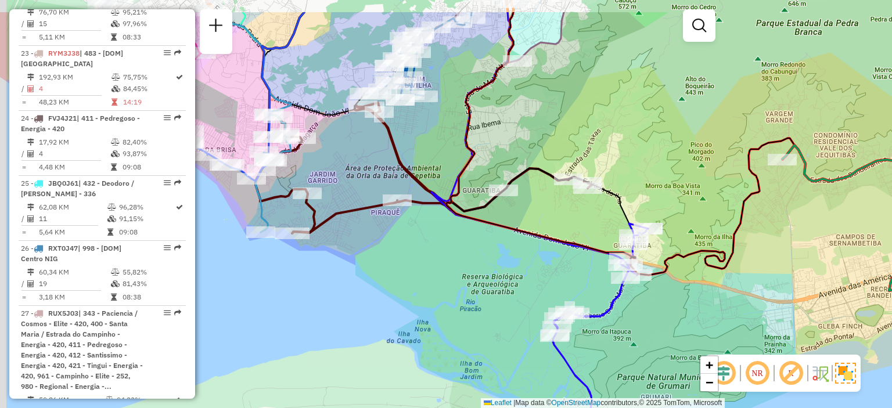
drag, startPoint x: 359, startPoint y: 187, endPoint x: 413, endPoint y: 236, distance: 72.3
click at [413, 236] on div "Janela de atendimento Grade de atendimento Capacidade Transportadoras Veículos …" at bounding box center [446, 204] width 892 height 408
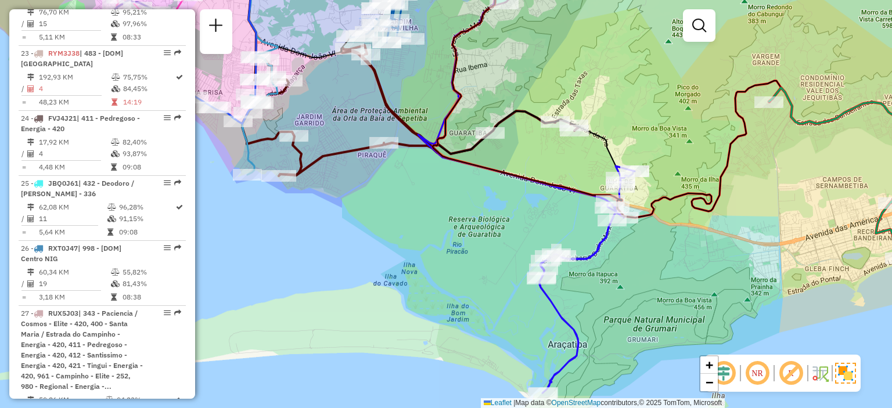
drag, startPoint x: 483, startPoint y: 271, endPoint x: 470, endPoint y: 219, distance: 53.4
click at [452, 216] on div "Janela de atendimento Grade de atendimento Capacidade Transportadoras Veículos …" at bounding box center [446, 204] width 892 height 408
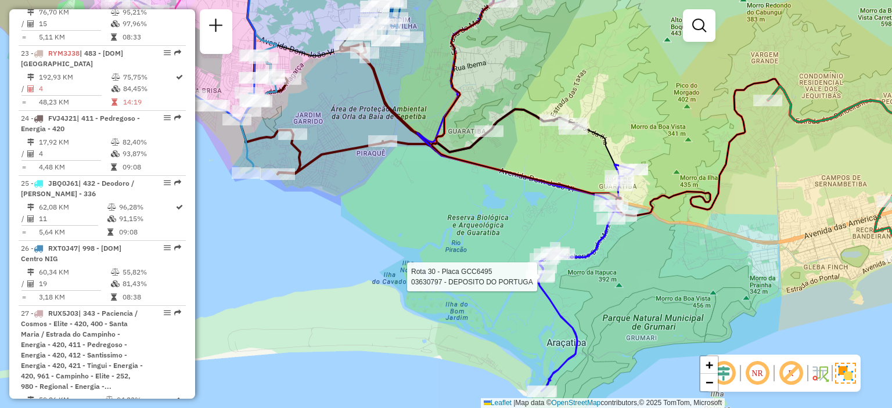
select select "**********"
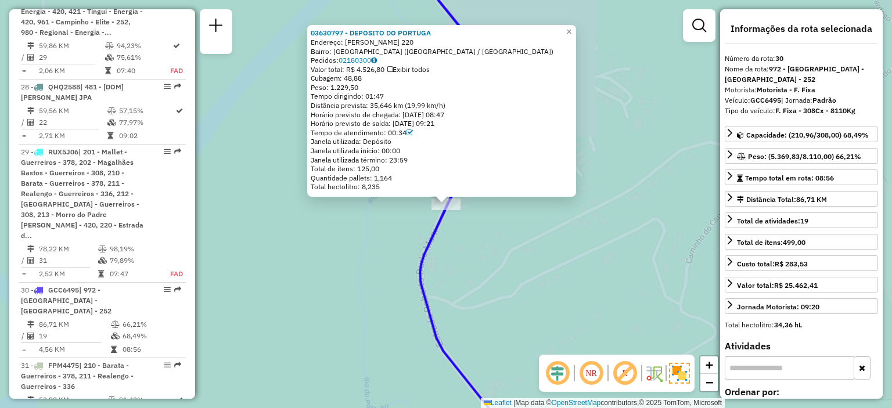
scroll to position [2567, 0]
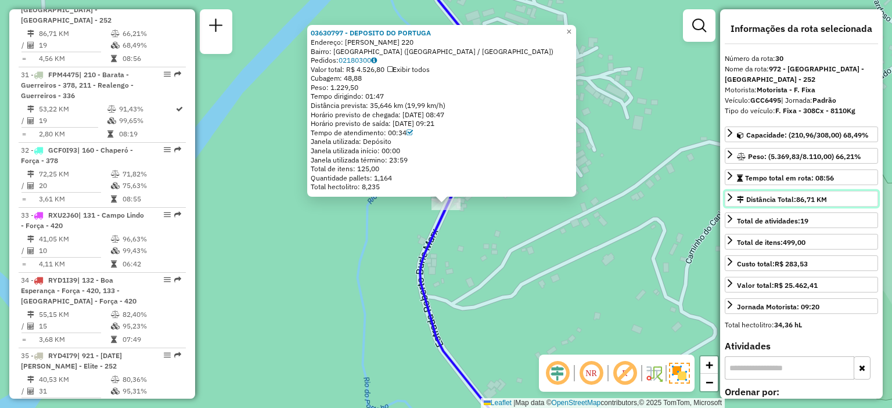
drag, startPoint x: 764, startPoint y: 190, endPoint x: 808, endPoint y: 204, distance: 46.1
click at [796, 200] on link "Distância Total: 86,71 KM" at bounding box center [800, 199] width 153 height 16
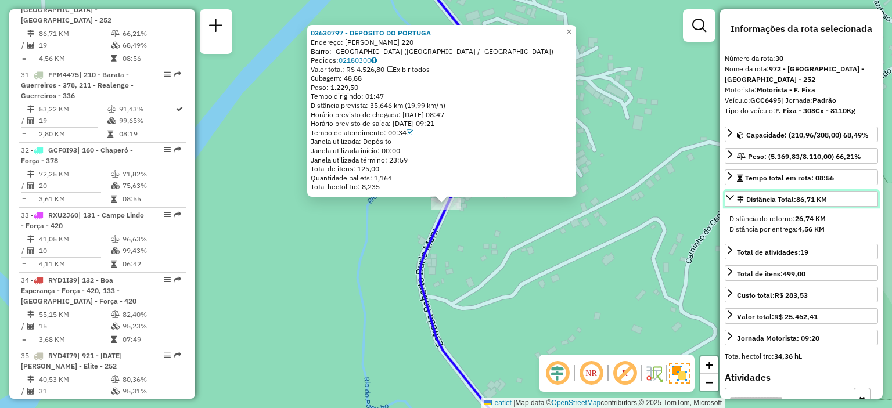
click at [801, 194] on div "Distância Total: 86,71 KM" at bounding box center [782, 199] width 90 height 10
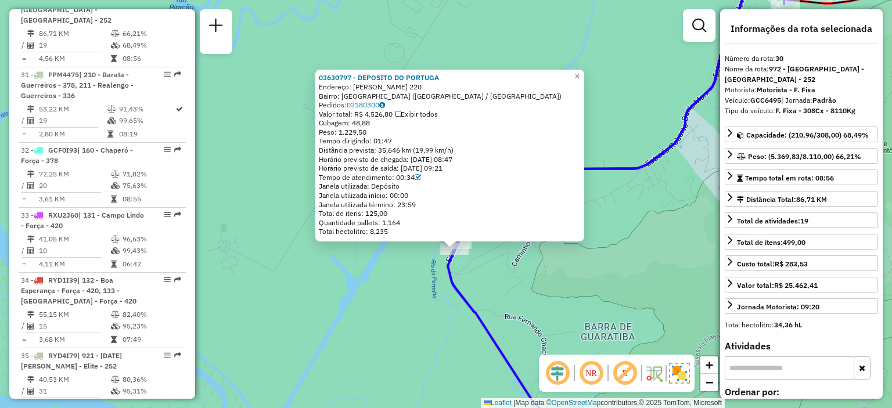
drag, startPoint x: 348, startPoint y: 303, endPoint x: 406, endPoint y: 295, distance: 58.0
click at [405, 296] on div "03630797 - DEPOSITO DO PORTUGA Endereço: [PERSON_NAME] 220 Bairro: [GEOGRAPHIC_…" at bounding box center [446, 204] width 892 height 408
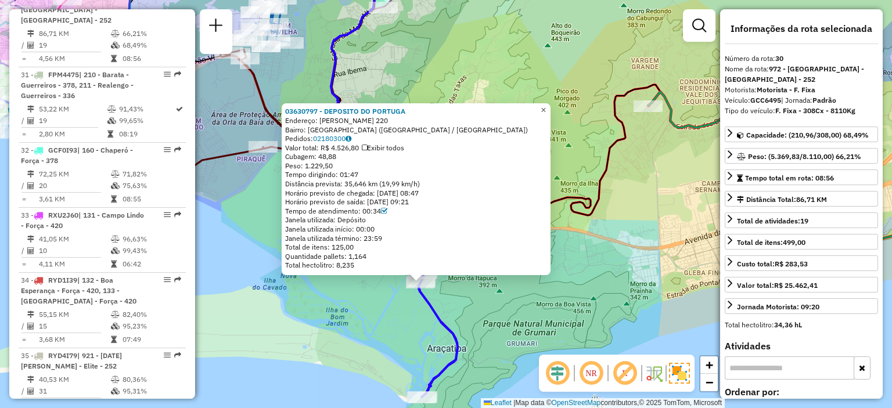
click at [550, 105] on link "×" at bounding box center [543, 110] width 14 height 14
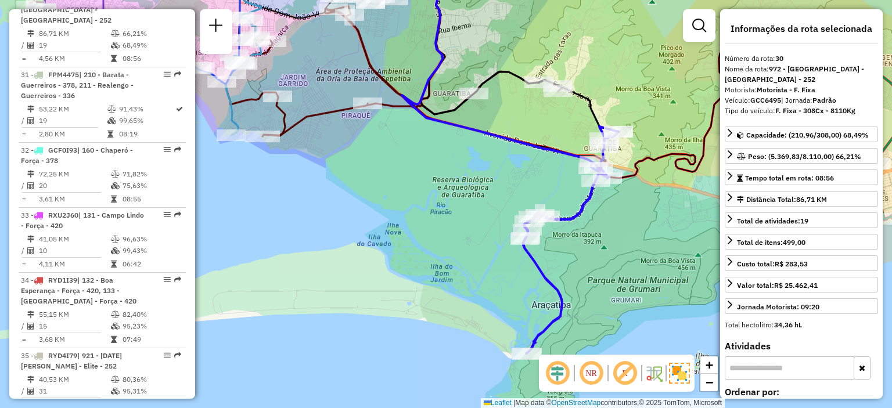
drag, startPoint x: 369, startPoint y: 250, endPoint x: 474, endPoint y: 207, distance: 113.2
click at [474, 207] on div "Janela de atendimento Grade de atendimento Capacidade Transportadoras Veículos …" at bounding box center [446, 204] width 892 height 408
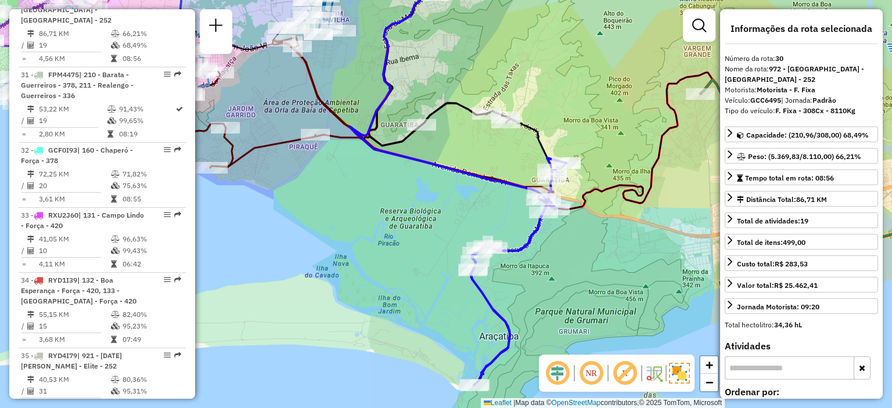
drag, startPoint x: 441, startPoint y: 189, endPoint x: 403, endPoint y: 228, distance: 53.4
click at [380, 236] on div "Janela de atendimento Grade de atendimento Capacidade Transportadoras Veículos …" at bounding box center [446, 204] width 892 height 408
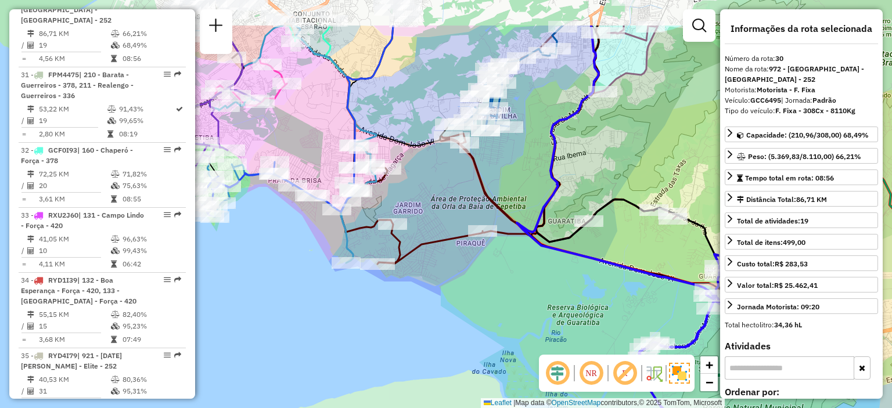
drag, startPoint x: 373, startPoint y: 229, endPoint x: 572, endPoint y: 296, distance: 210.5
click at [572, 296] on div "Janela de atendimento Grade de atendimento Capacidade Transportadoras Veículos …" at bounding box center [446, 204] width 892 height 408
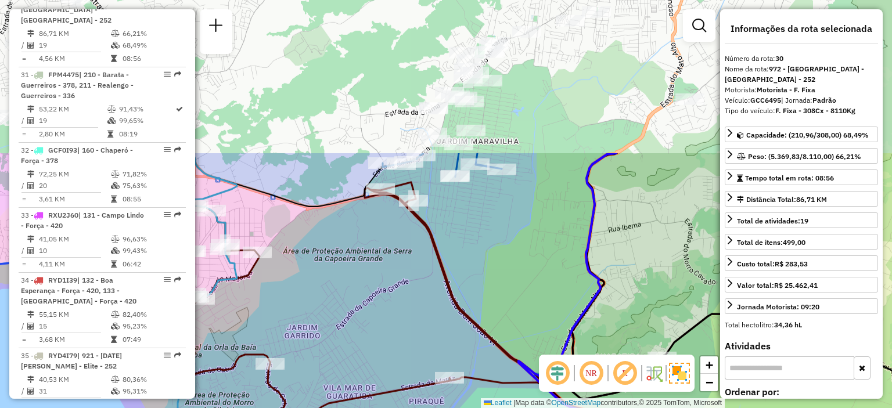
drag, startPoint x: 568, startPoint y: 73, endPoint x: 471, endPoint y: 279, distance: 227.2
click at [471, 279] on div "Janela de atendimento Grade de atendimento Capacidade Transportadoras Veículos …" at bounding box center [446, 204] width 892 height 408
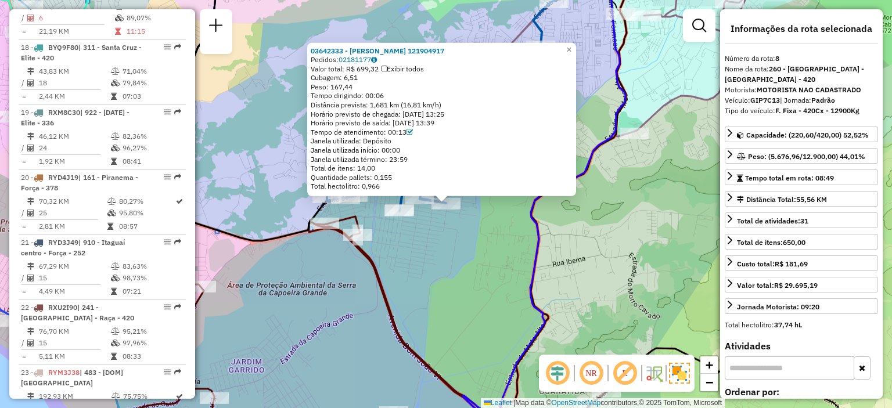
scroll to position [961, 0]
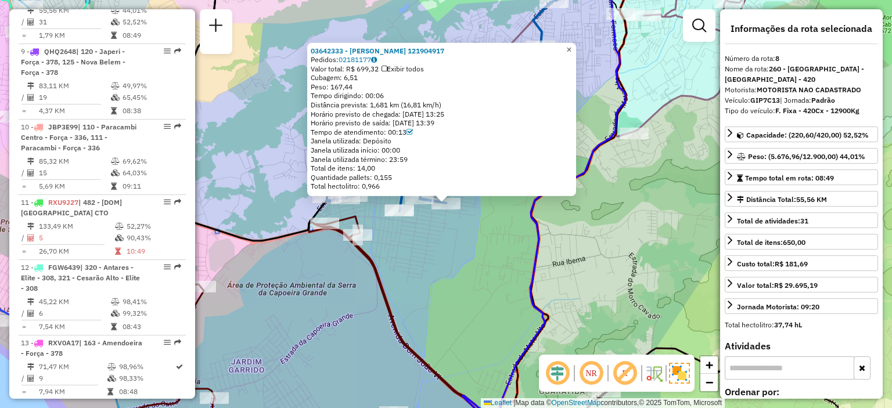
click at [571, 46] on span "×" at bounding box center [568, 49] width 5 height 10
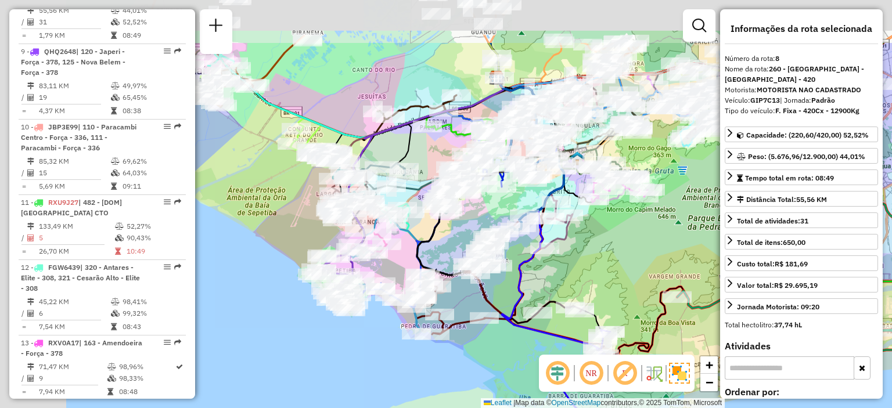
drag, startPoint x: 287, startPoint y: 162, endPoint x: 485, endPoint y: 252, distance: 218.2
click at [514, 269] on div "Janela de atendimento Grade de atendimento Capacidade Transportadoras Veículos …" at bounding box center [446, 204] width 892 height 408
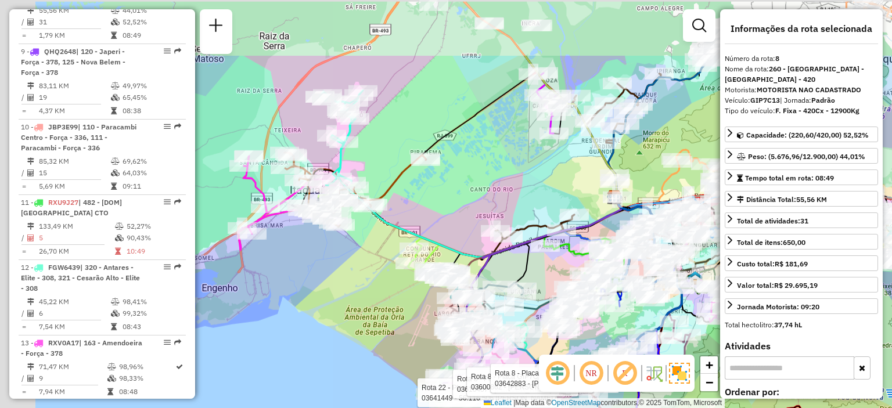
drag, startPoint x: 302, startPoint y: 146, endPoint x: 387, endPoint y: 290, distance: 167.8
click at [387, 290] on div "Rota 22 - Placa RXU2I90 03641449 - 56.116.506 [PERSON_NAME] DA SILVA Rota 8 - P…" at bounding box center [446, 204] width 892 height 408
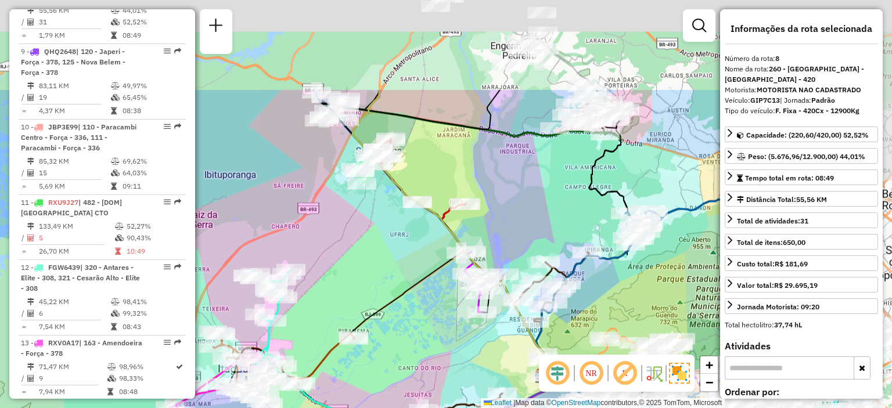
drag, startPoint x: 462, startPoint y: 163, endPoint x: 376, endPoint y: 247, distance: 120.3
click at [352, 290] on div "Rota 22 - Placa RXU2I90 03641449 - 56.116.506 [PERSON_NAME] DA SILVA Rota 8 - P…" at bounding box center [446, 204] width 892 height 408
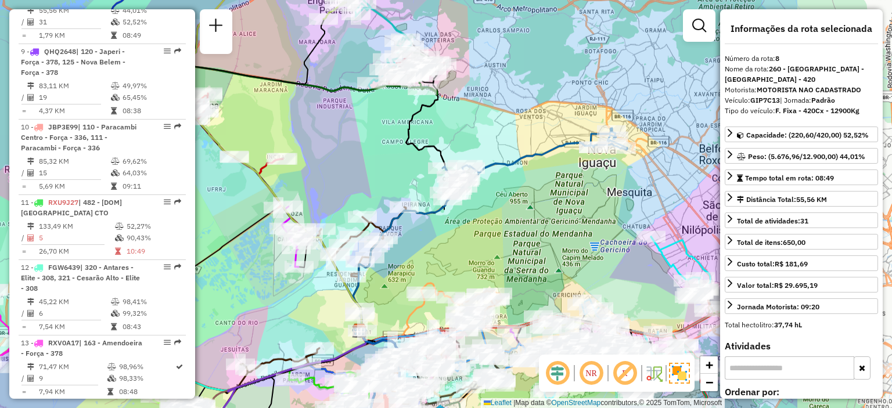
drag, startPoint x: 451, startPoint y: 150, endPoint x: 310, endPoint y: 111, distance: 146.5
click at [268, 107] on div "Rota 22 - Placa RXU2I90 03641449 - 56.116.506 [PERSON_NAME] DA SILVA Rota 8 - P…" at bounding box center [446, 204] width 892 height 408
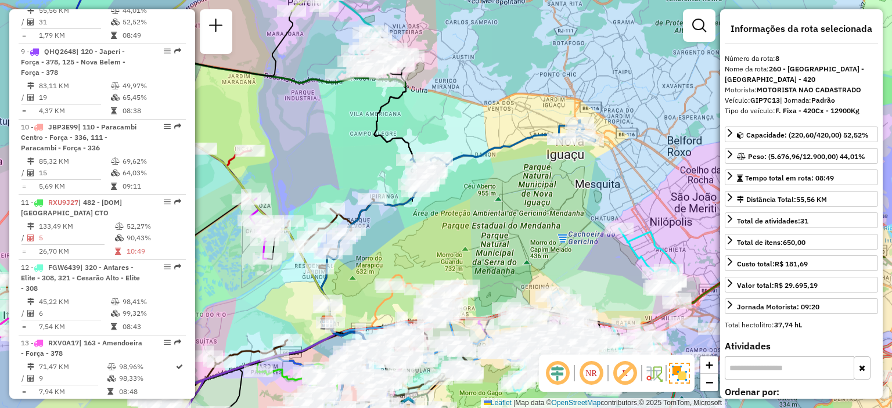
drag, startPoint x: 555, startPoint y: 173, endPoint x: 521, endPoint y: 167, distance: 34.8
click at [521, 167] on div "Rota 22 - Placa RXU2I90 03641449 - 56.116.506 [PERSON_NAME] DA SILVA Rota 8 - P…" at bounding box center [446, 204] width 892 height 408
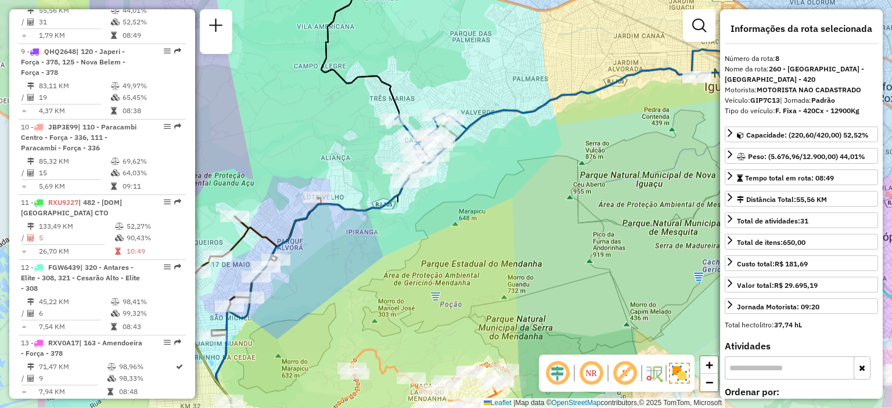
drag, startPoint x: 424, startPoint y: 201, endPoint x: 551, endPoint y: 160, distance: 134.4
click at [551, 160] on div "Rota 22 - Placa RXU2I90 03641449 - 56.116.506 [PERSON_NAME] DA SILVA Rota 8 - P…" at bounding box center [446, 204] width 892 height 408
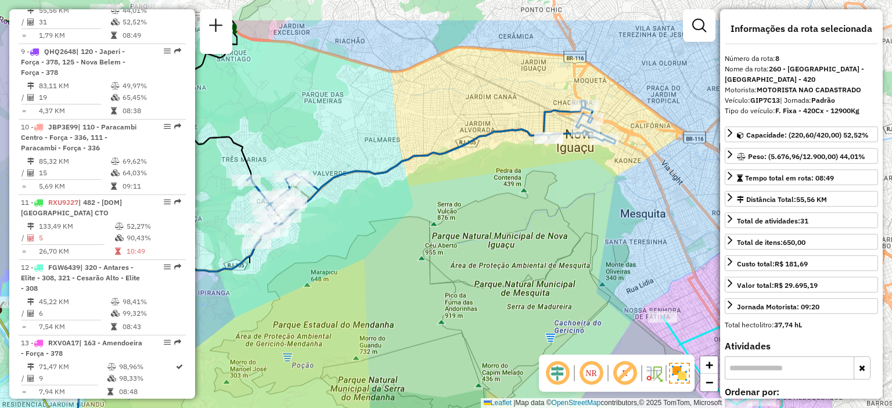
drag, startPoint x: 580, startPoint y: 138, endPoint x: 432, endPoint y: 199, distance: 160.6
click at [432, 199] on div "Rota 22 - Placa RXU2I90 03641449 - 56.116.506 [PERSON_NAME] DA SILVA Rota 8 - P…" at bounding box center [446, 204] width 892 height 408
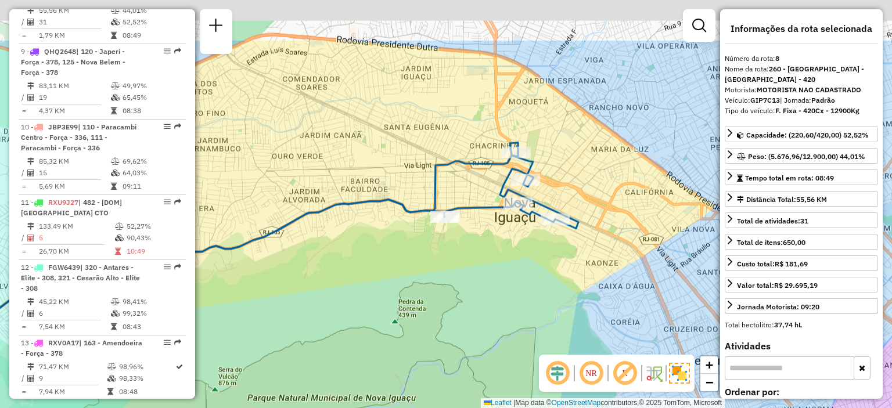
drag, startPoint x: 553, startPoint y: 172, endPoint x: 468, endPoint y: 244, distance: 110.4
click at [483, 248] on div "Rota 22 - Placa RXU2I90 03641449 - 56.116.506 [PERSON_NAME] DA SILVA Rota 8 - P…" at bounding box center [446, 204] width 892 height 408
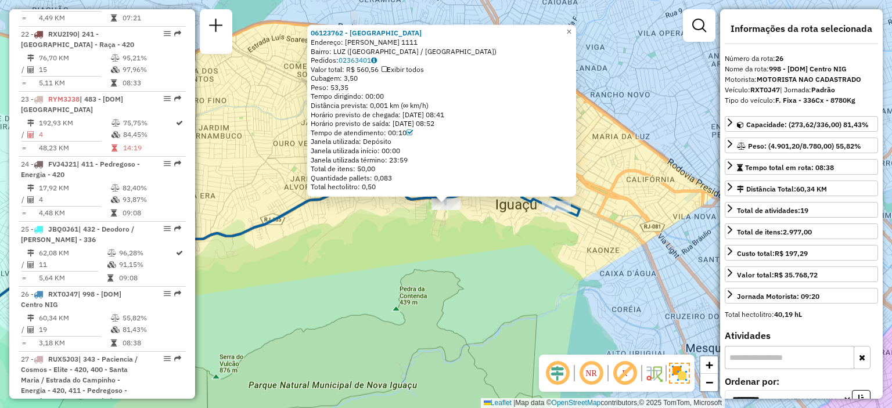
scroll to position [2182, 0]
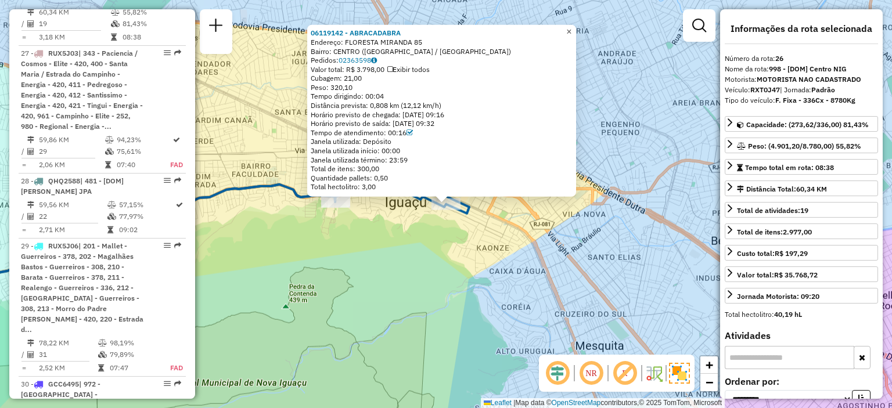
click at [571, 30] on span "×" at bounding box center [568, 32] width 5 height 10
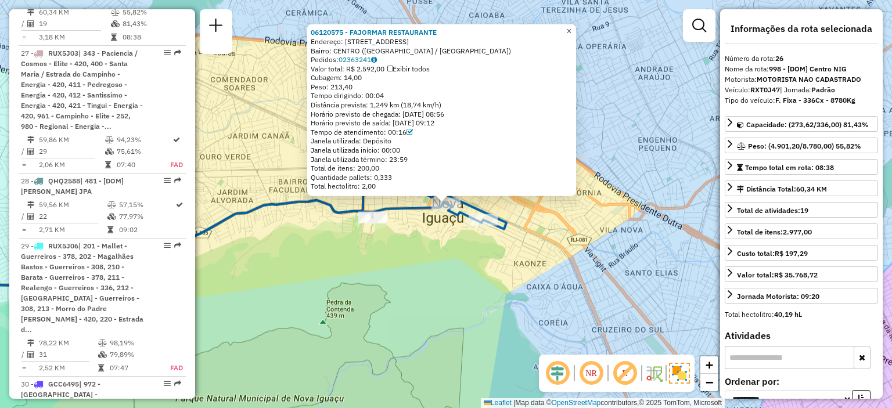
click at [571, 26] on span "×" at bounding box center [568, 31] width 5 height 10
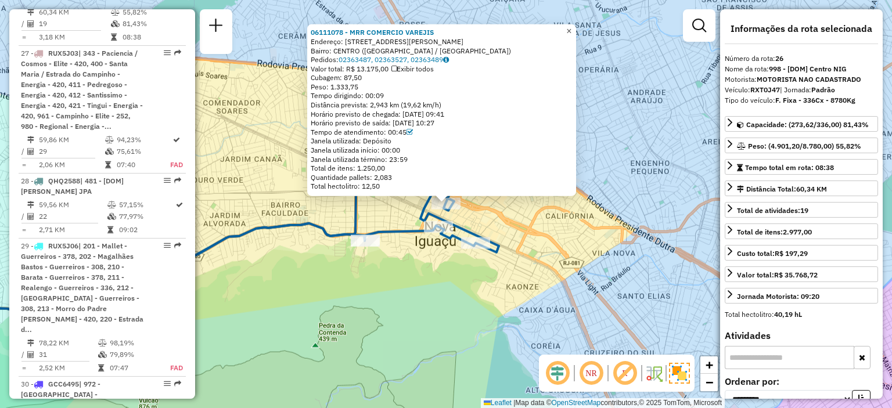
click at [571, 26] on span "×" at bounding box center [568, 31] width 5 height 10
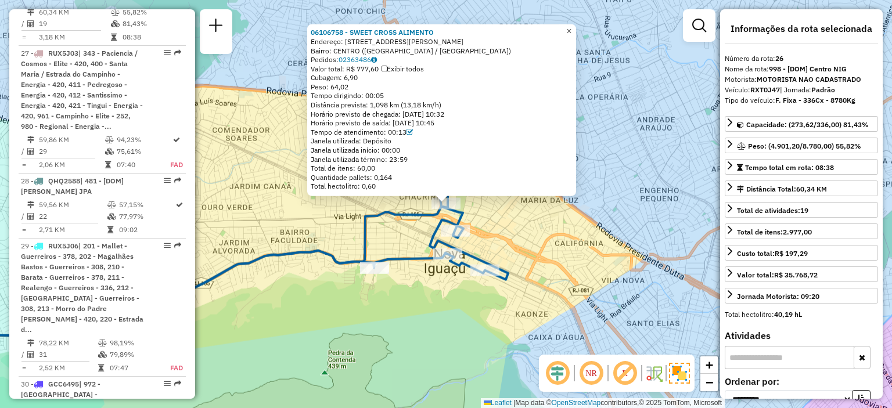
click at [571, 28] on span "×" at bounding box center [568, 31] width 5 height 10
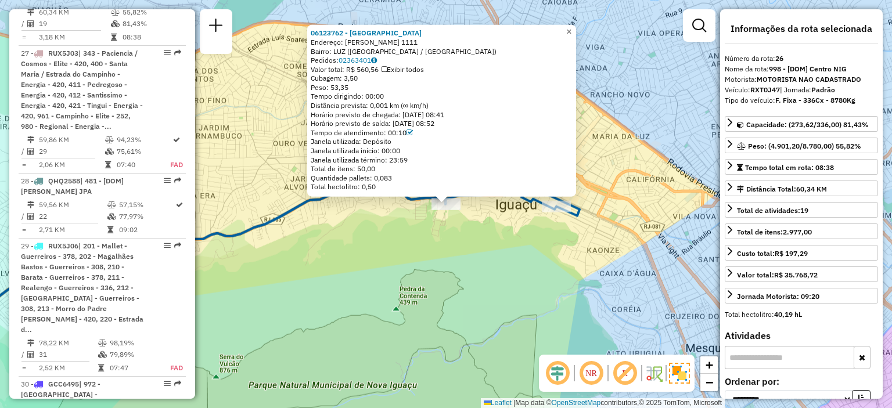
click at [571, 28] on span "×" at bounding box center [568, 32] width 5 height 10
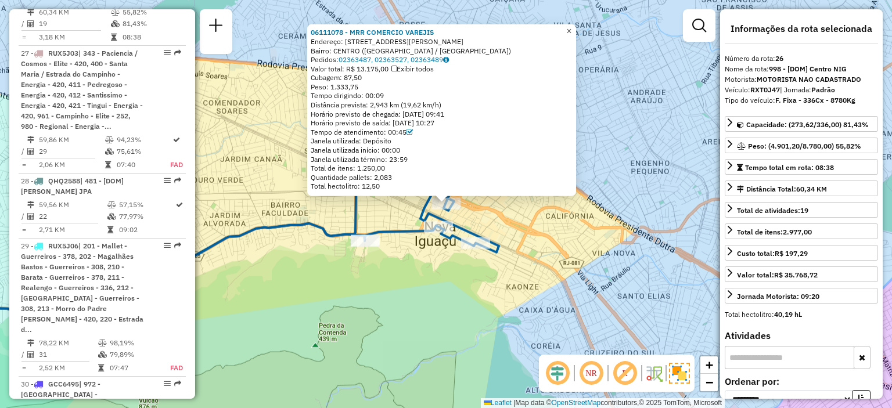
click at [571, 28] on span "×" at bounding box center [568, 31] width 5 height 10
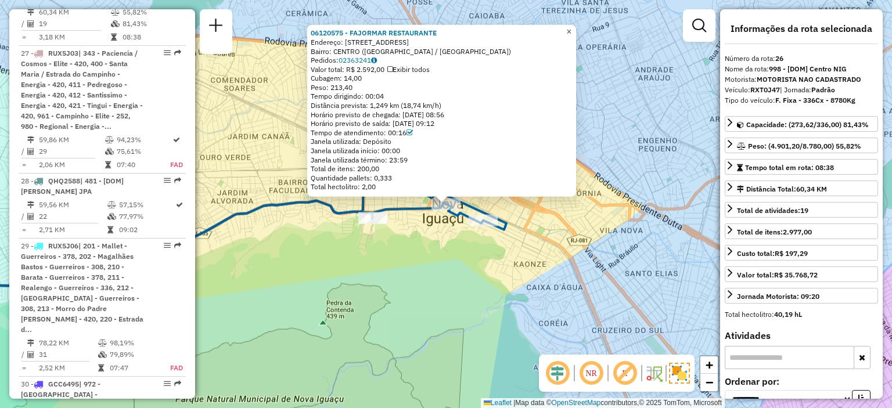
click at [571, 27] on span "×" at bounding box center [568, 32] width 5 height 10
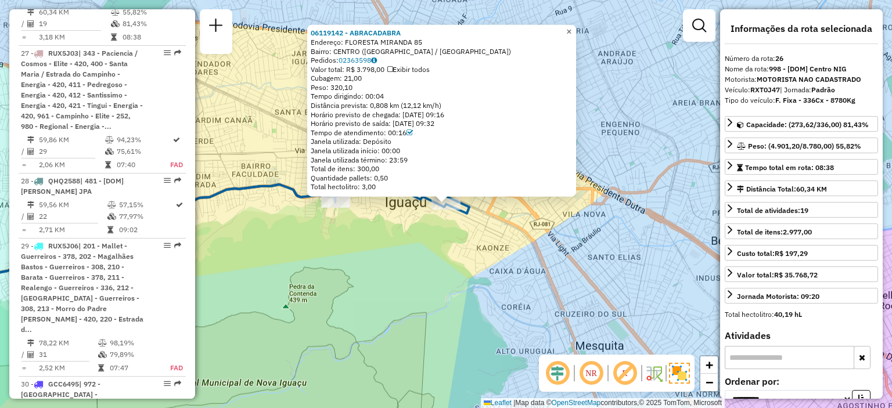
click at [576, 27] on link "×" at bounding box center [569, 32] width 14 height 14
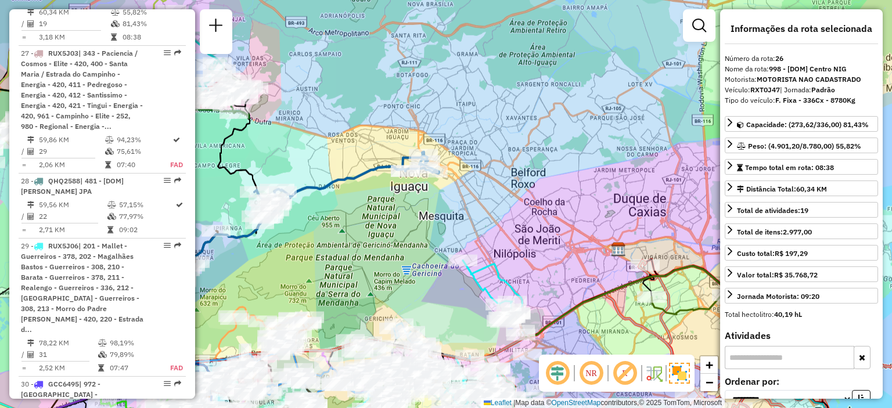
drag, startPoint x: 525, startPoint y: 190, endPoint x: 452, endPoint y: 204, distance: 74.4
click at [452, 204] on div "Janela de atendimento Grade de atendimento Capacidade Transportadoras Veículos …" at bounding box center [446, 204] width 892 height 408
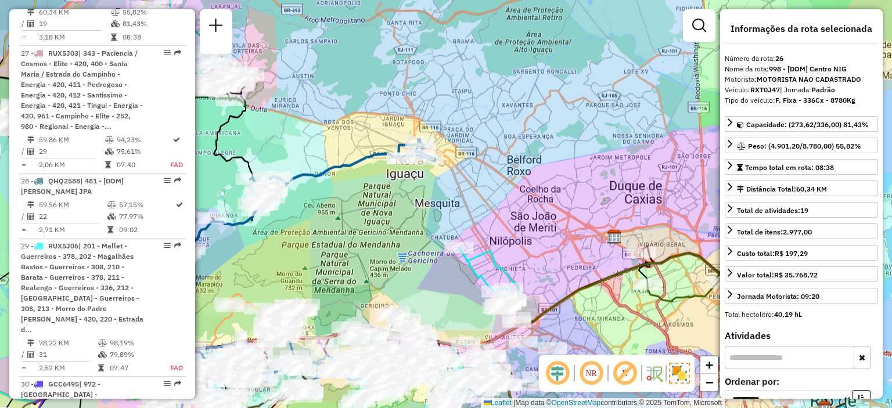
drag, startPoint x: 456, startPoint y: 211, endPoint x: 452, endPoint y: 198, distance: 13.4
click at [452, 198] on div "Janela de atendimento Grade de atendimento Capacidade Transportadoras Veículos …" at bounding box center [446, 204] width 892 height 408
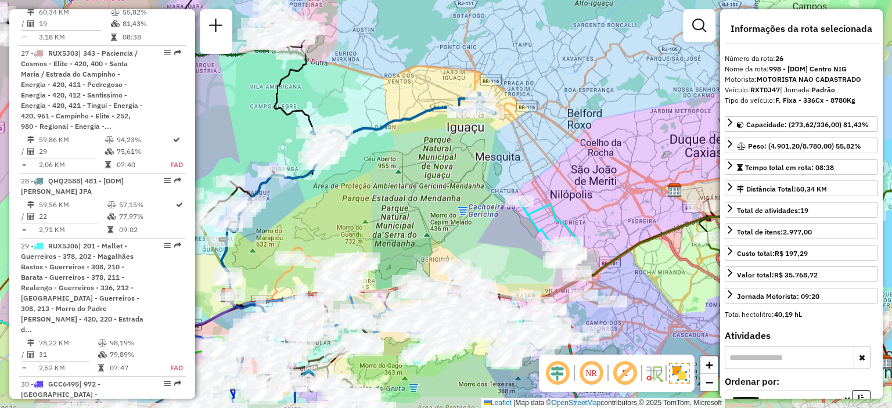
drag, startPoint x: 359, startPoint y: 171, endPoint x: 399, endPoint y: 134, distance: 53.8
click at [399, 134] on div "Janela de atendimento Grade de atendimento Capacidade Transportadoras Veículos …" at bounding box center [446, 204] width 892 height 408
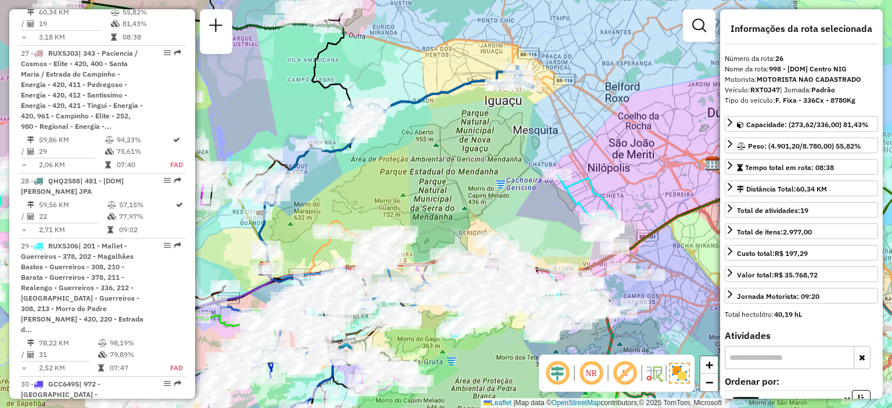
drag, startPoint x: 367, startPoint y: 184, endPoint x: 416, endPoint y: 149, distance: 60.3
click at [416, 149] on div "Janela de atendimento Grade de atendimento Capacidade Transportadoras Veículos …" at bounding box center [446, 204] width 892 height 408
